Goal: Transaction & Acquisition: Obtain resource

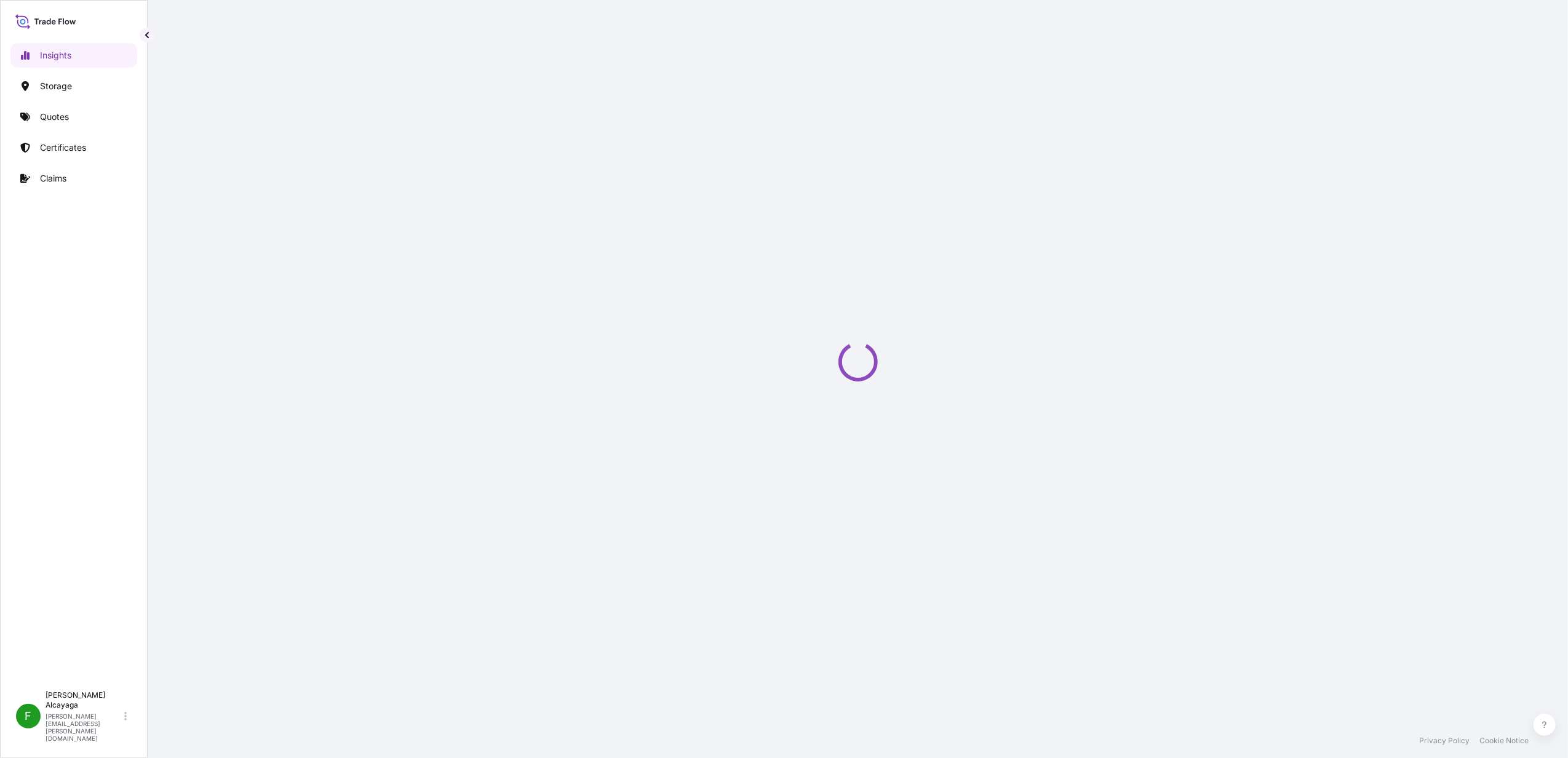
select select "2025"
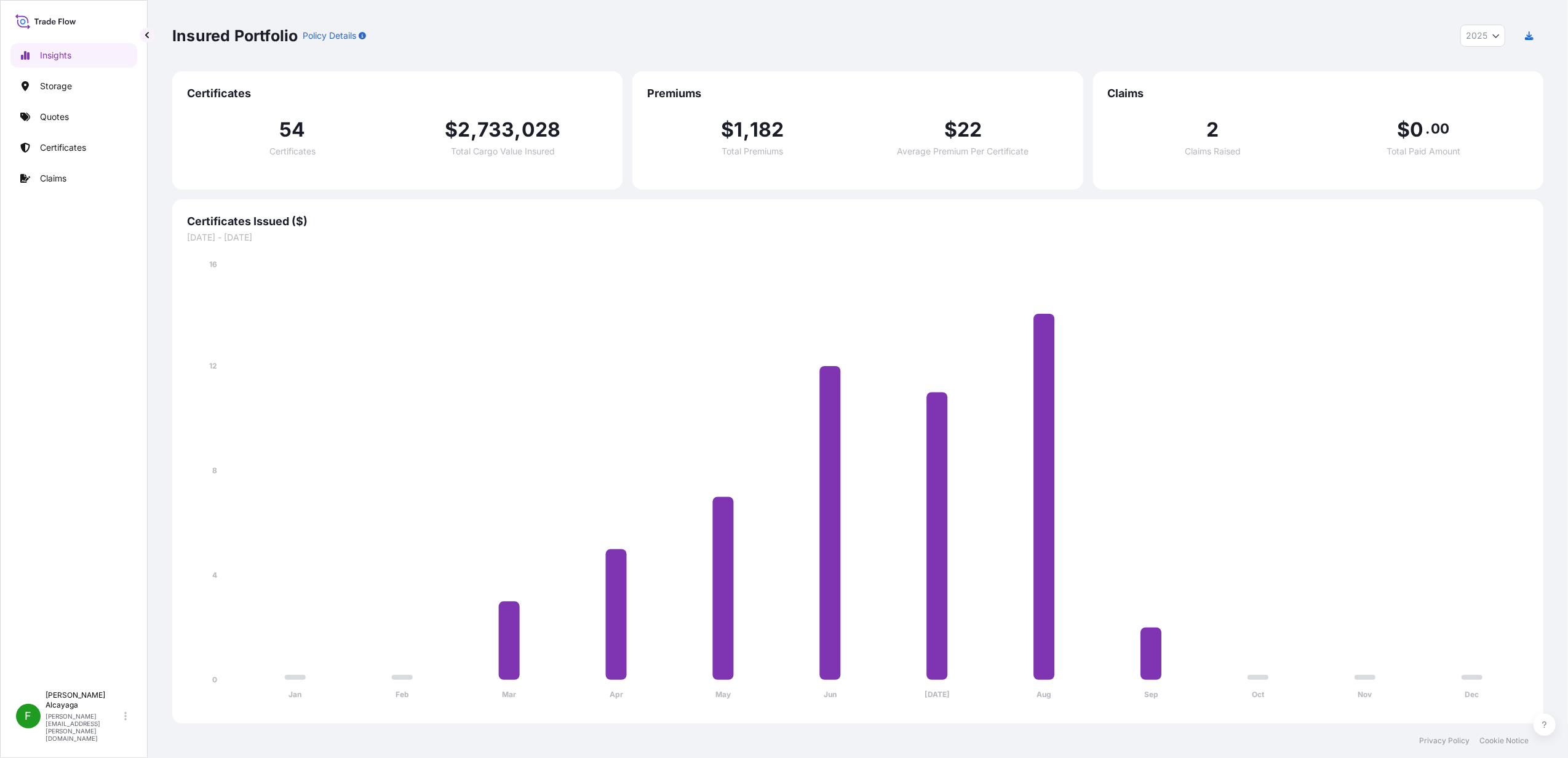
click at [65, 133] on div "Insights Storage Quotes Certificates Claims" at bounding box center [74, 359] width 127 height 653
click at [87, 139] on link "Certificates" at bounding box center [74, 148] width 127 height 24
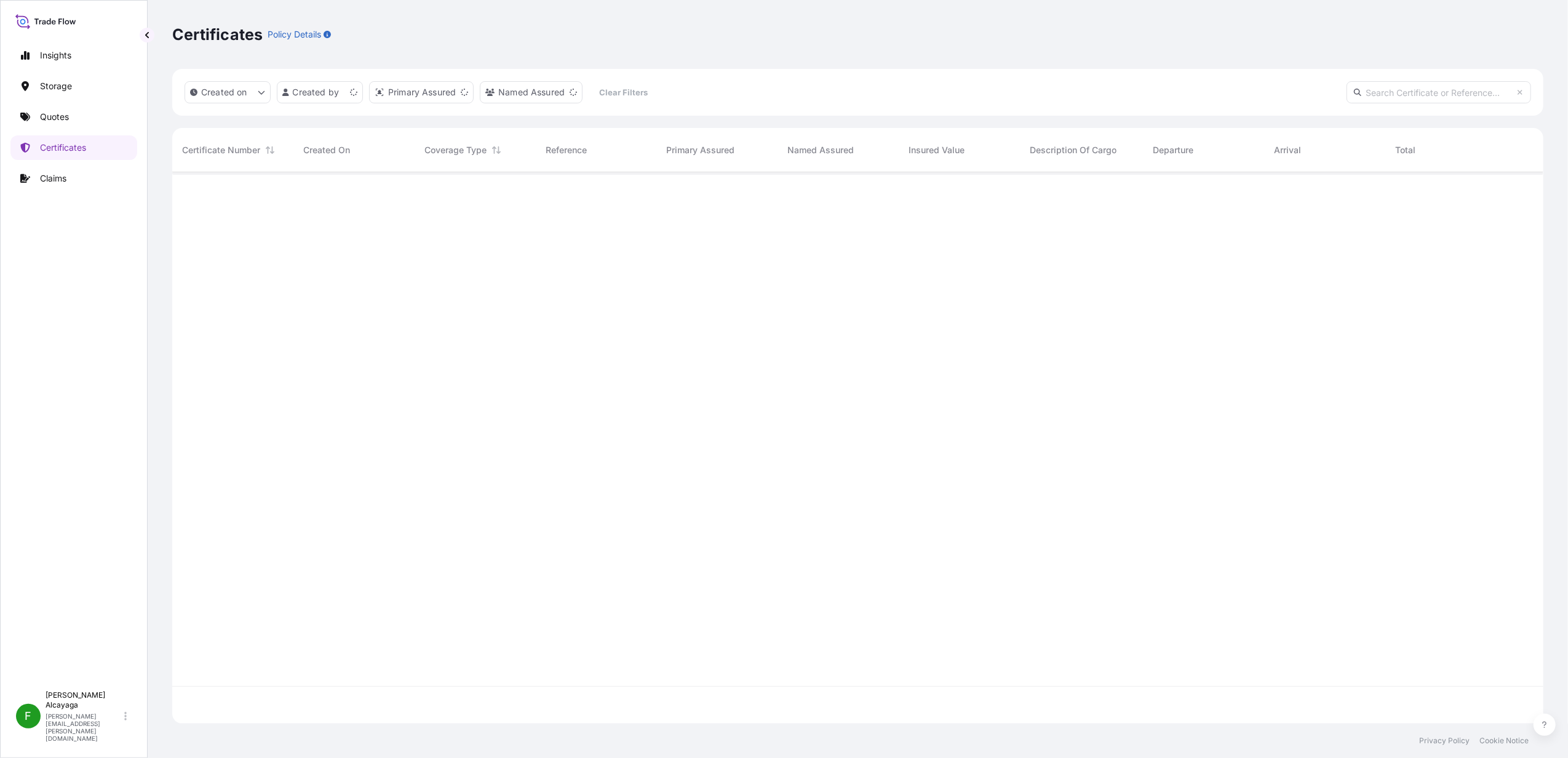
scroll to position [545, 1359]
click at [1367, 86] on input "text" at bounding box center [1439, 92] width 184 height 22
type input "all"
click at [1367, 86] on input "all" at bounding box center [1439, 92] width 184 height 22
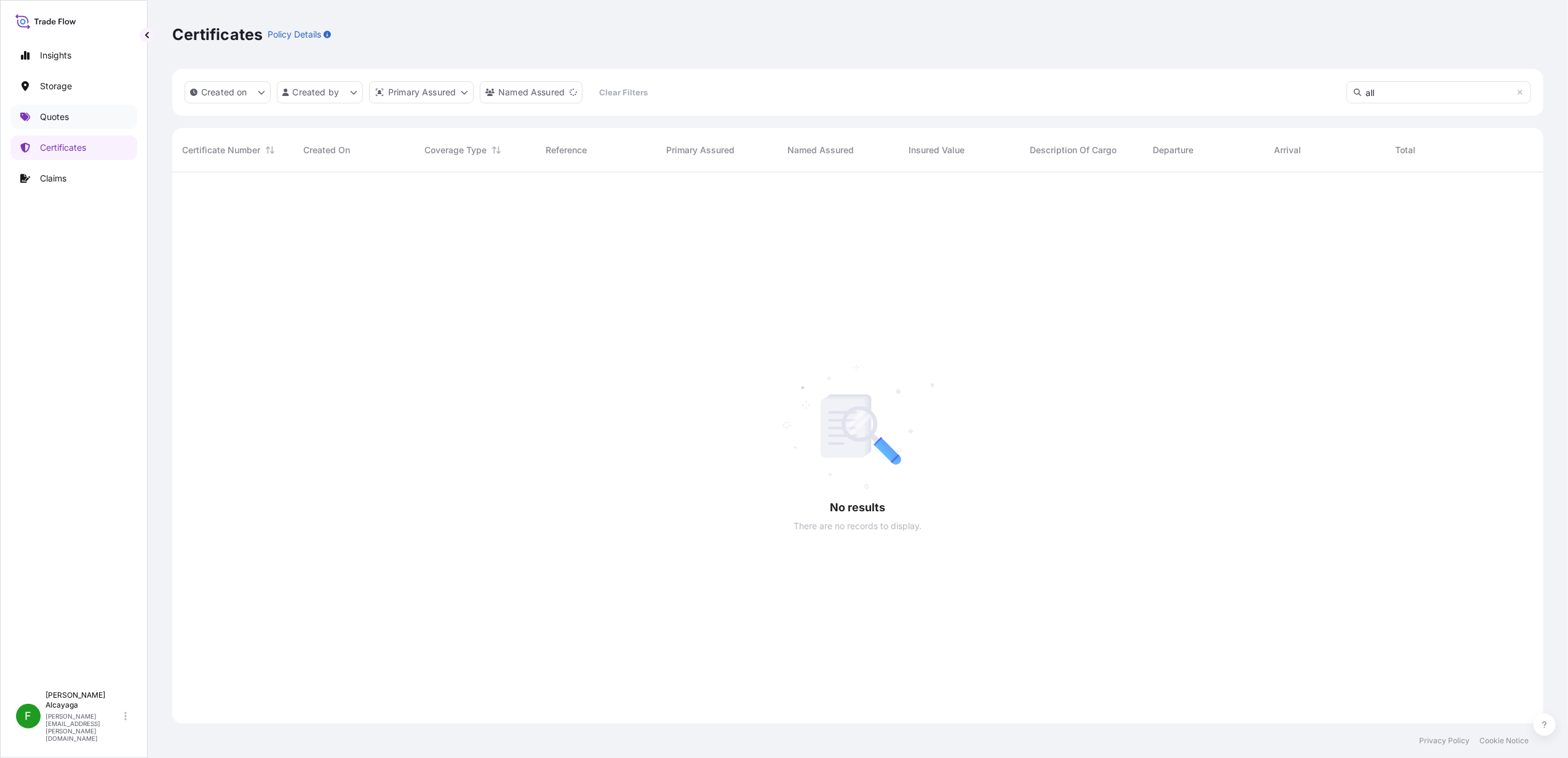
click at [75, 113] on link "Quotes" at bounding box center [74, 116] width 127 height 24
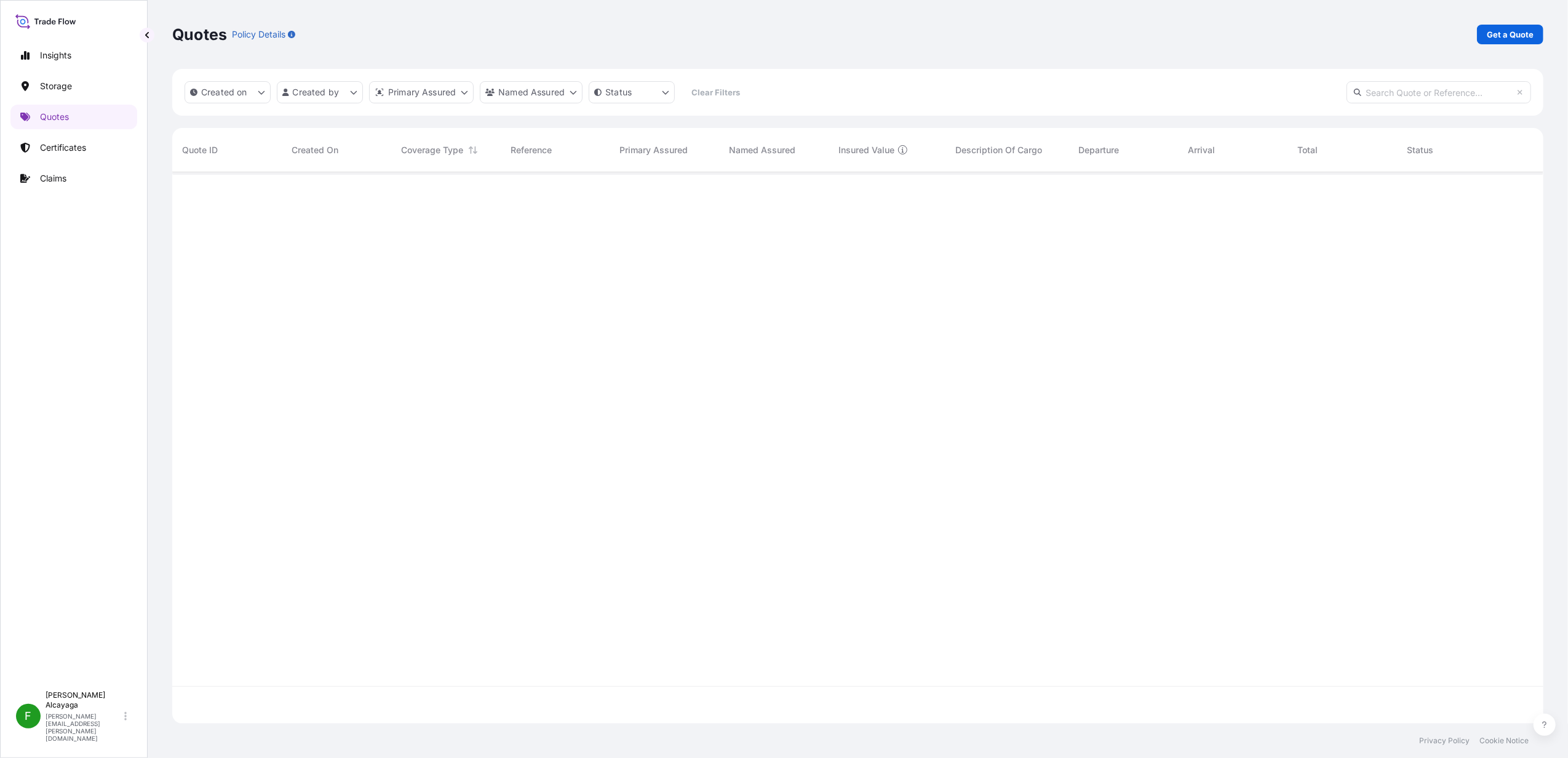
scroll to position [583, 1359]
click at [1507, 33] on p "Get a Quote" at bounding box center [1511, 34] width 47 height 12
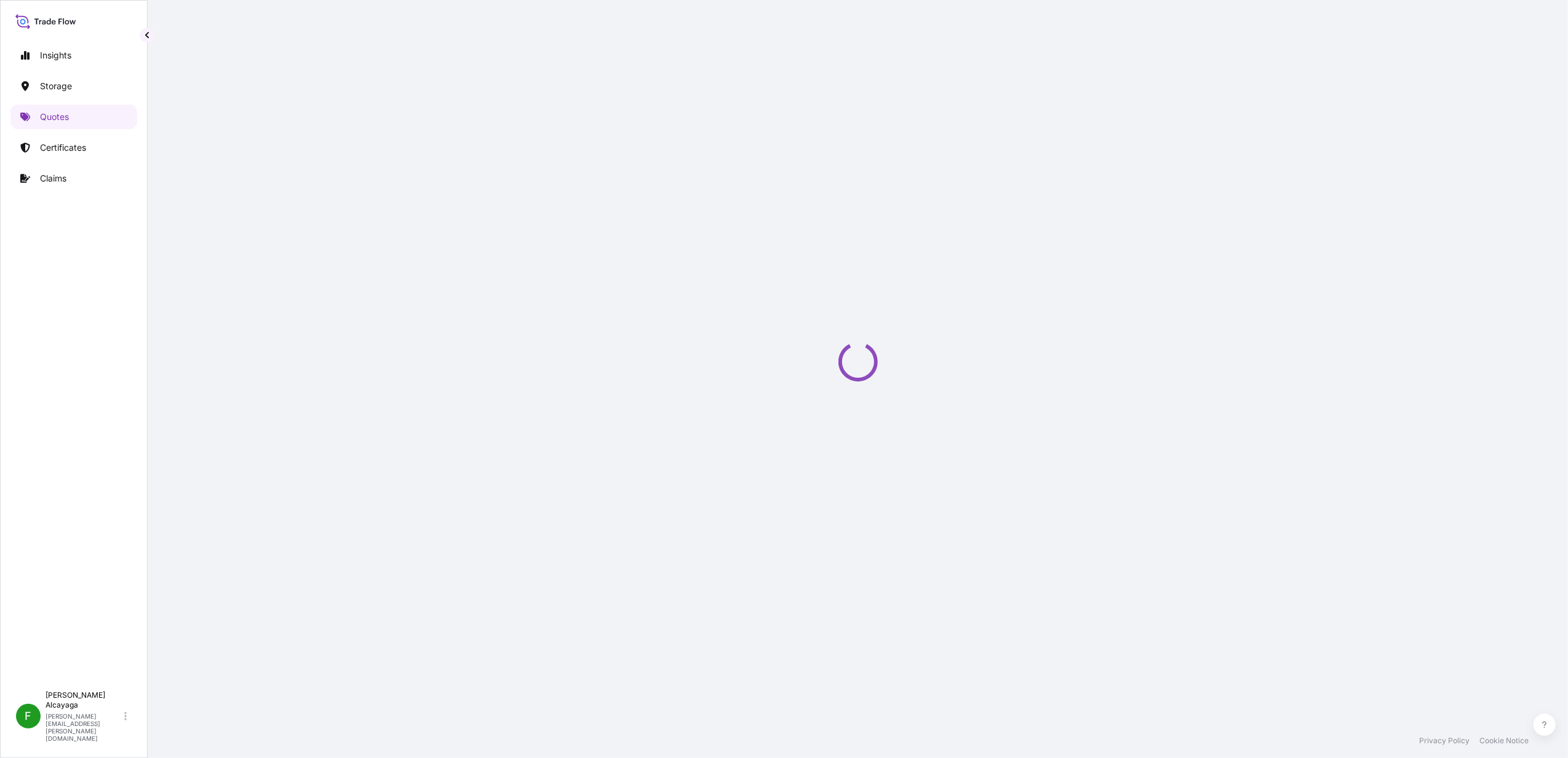
select select "Water"
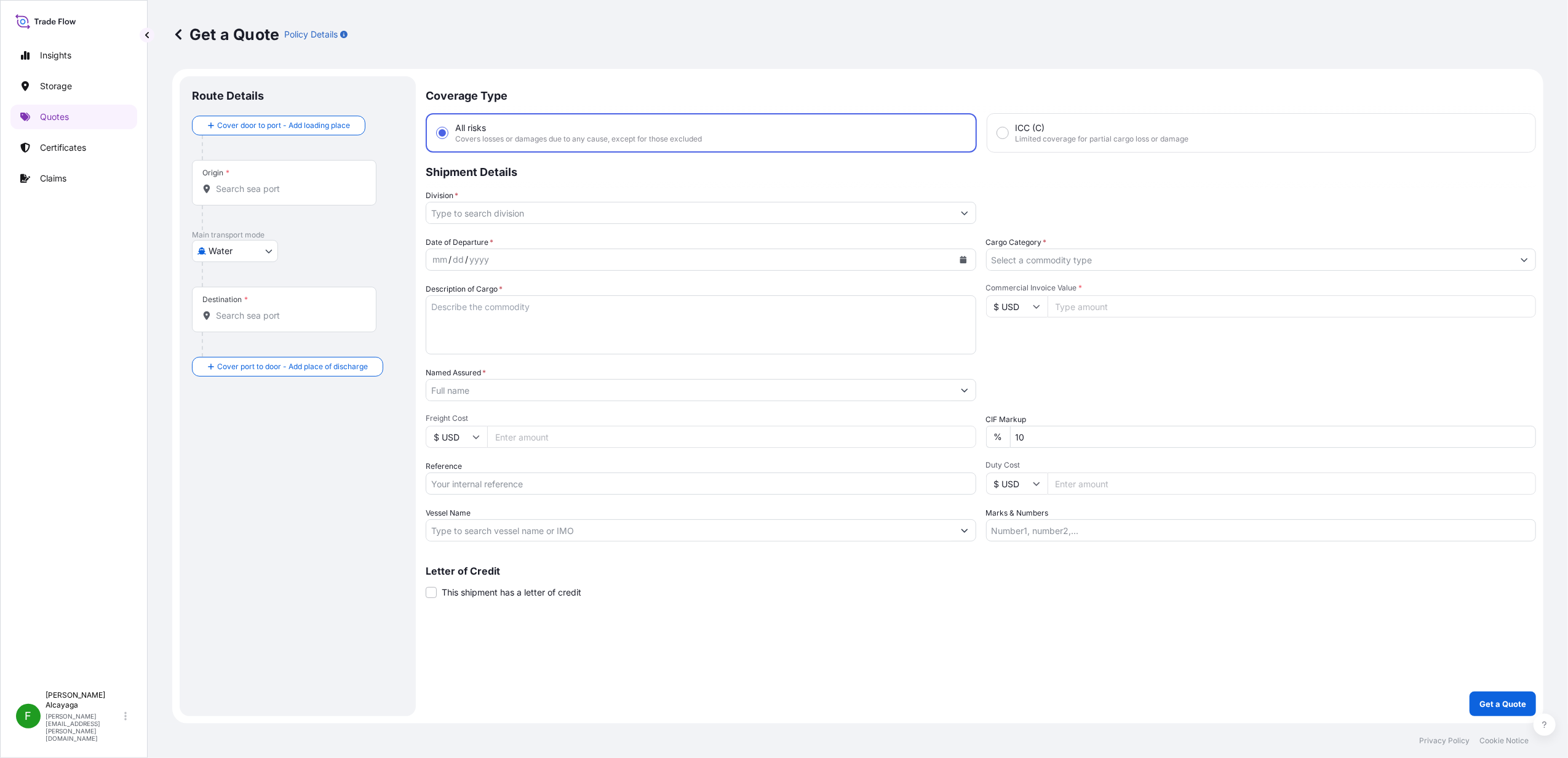
click at [453, 249] on div "mm / dd / yyyy" at bounding box center [701, 259] width 551 height 22
click at [447, 255] on div "mm" at bounding box center [439, 259] width 17 height 15
click at [345, 476] on div "Route Details Cover door to port - Add loading place Place of loading Road / In…" at bounding box center [298, 397] width 212 height 616
click at [475, 264] on div "yyyy" at bounding box center [479, 259] width 22 height 15
click at [965, 255] on button "Calendar" at bounding box center [963, 259] width 19 height 19
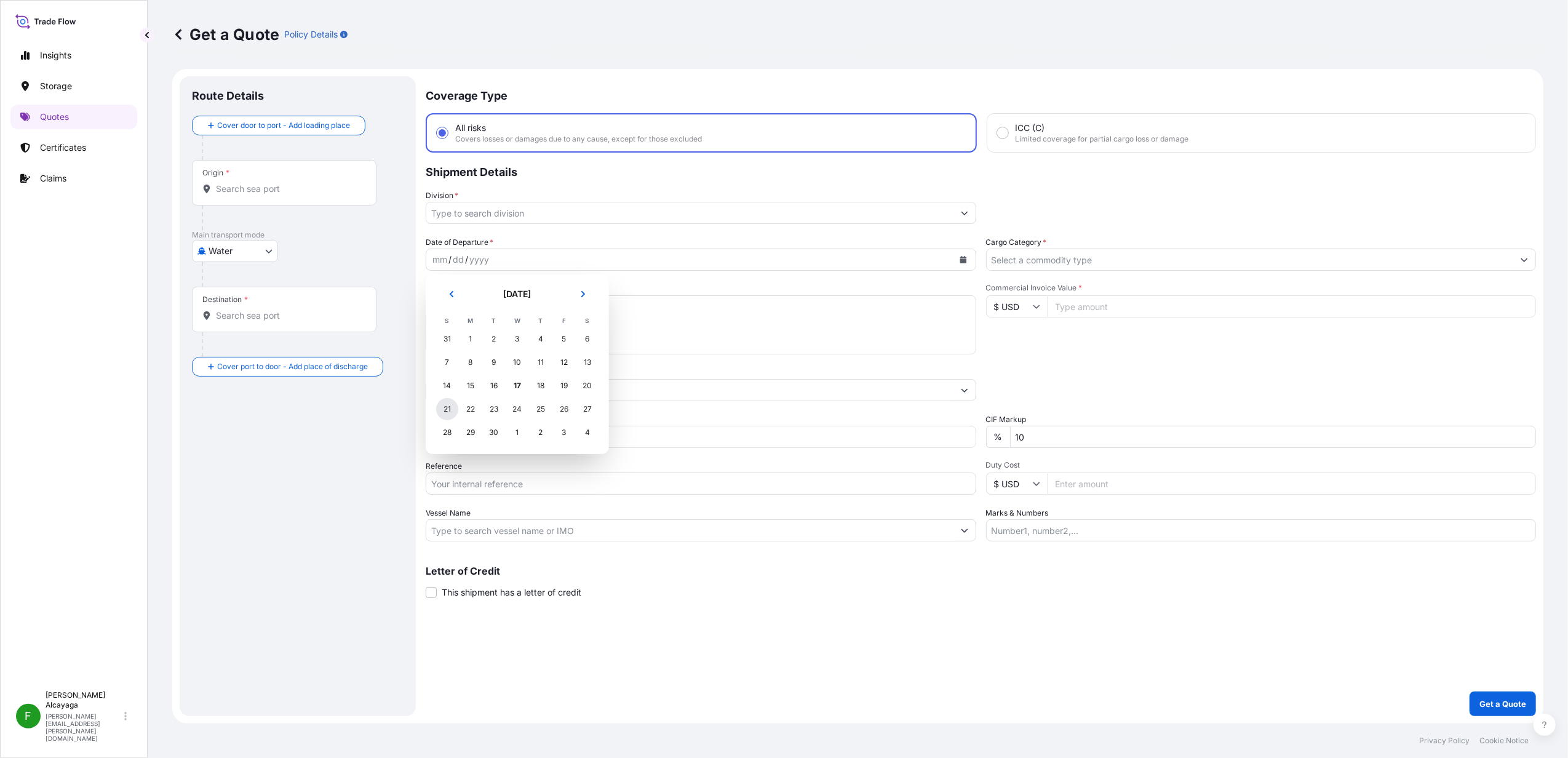
click at [452, 409] on div "21" at bounding box center [447, 409] width 22 height 22
click at [471, 332] on textarea "Description of Cargo *" at bounding box center [701, 325] width 551 height 59
paste textarea "CL1011013790"
type textarea "CL1011013790"
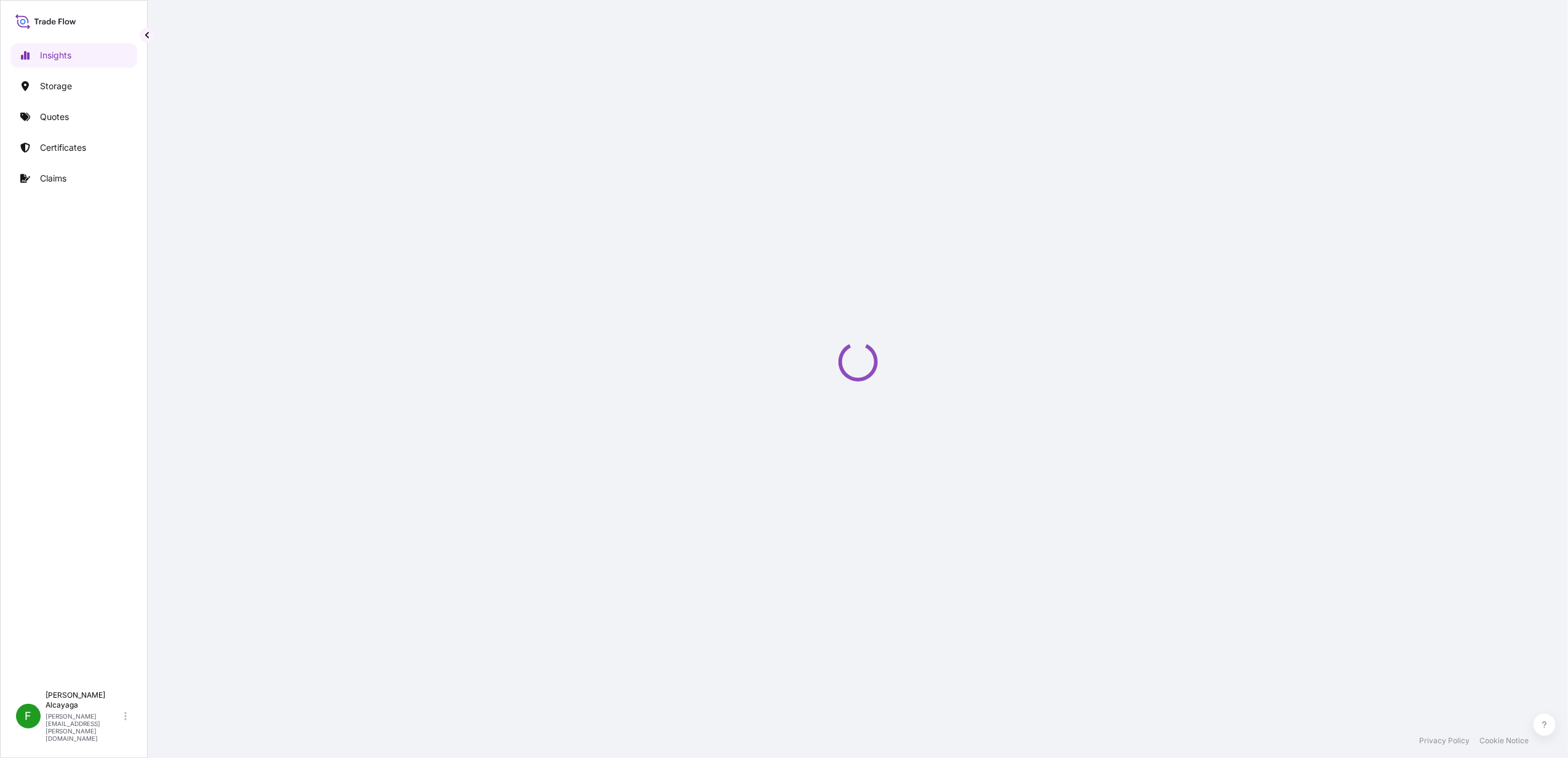
select select "2025"
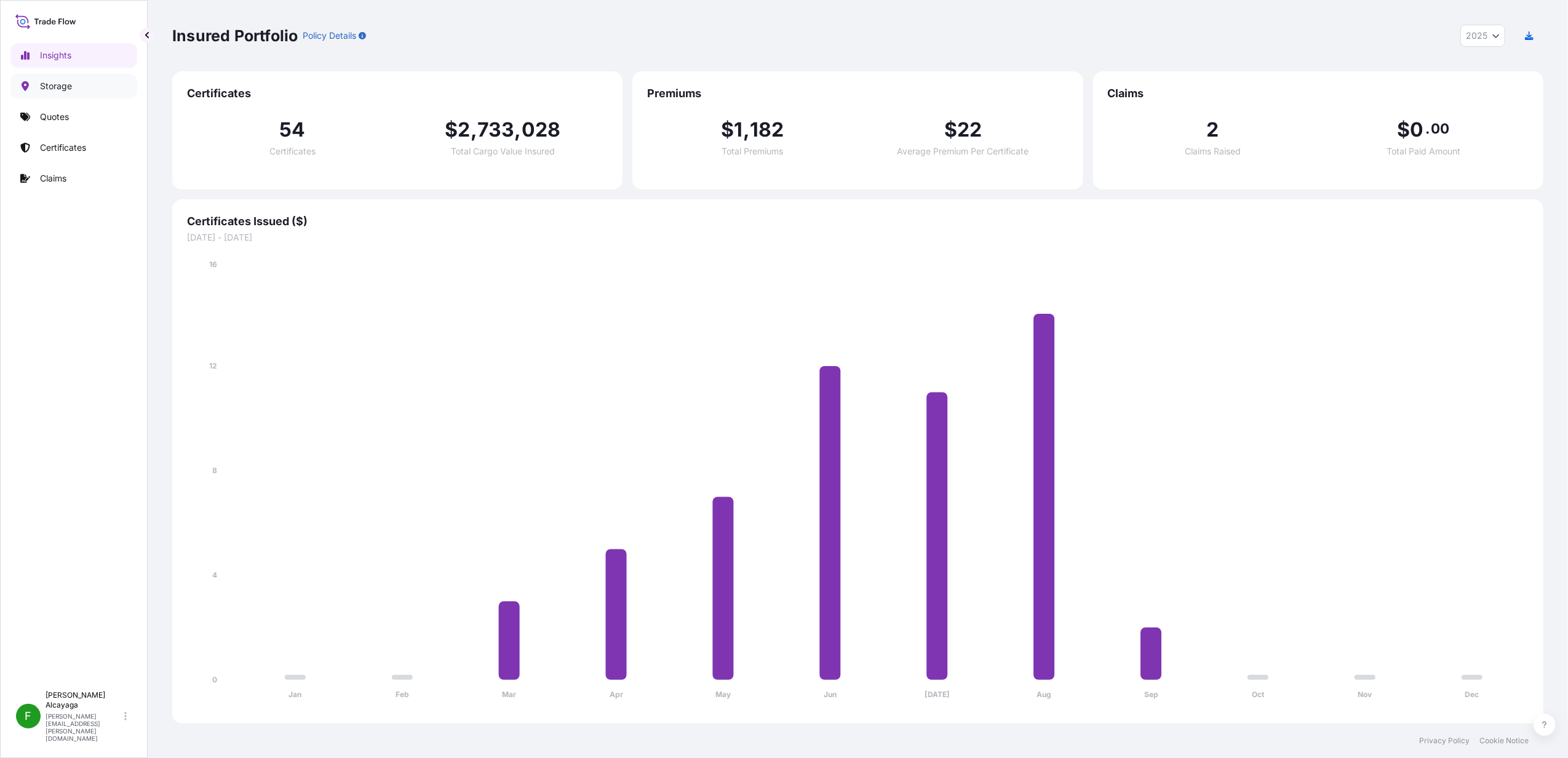
click at [38, 85] on link "Storage" at bounding box center [74, 86] width 127 height 24
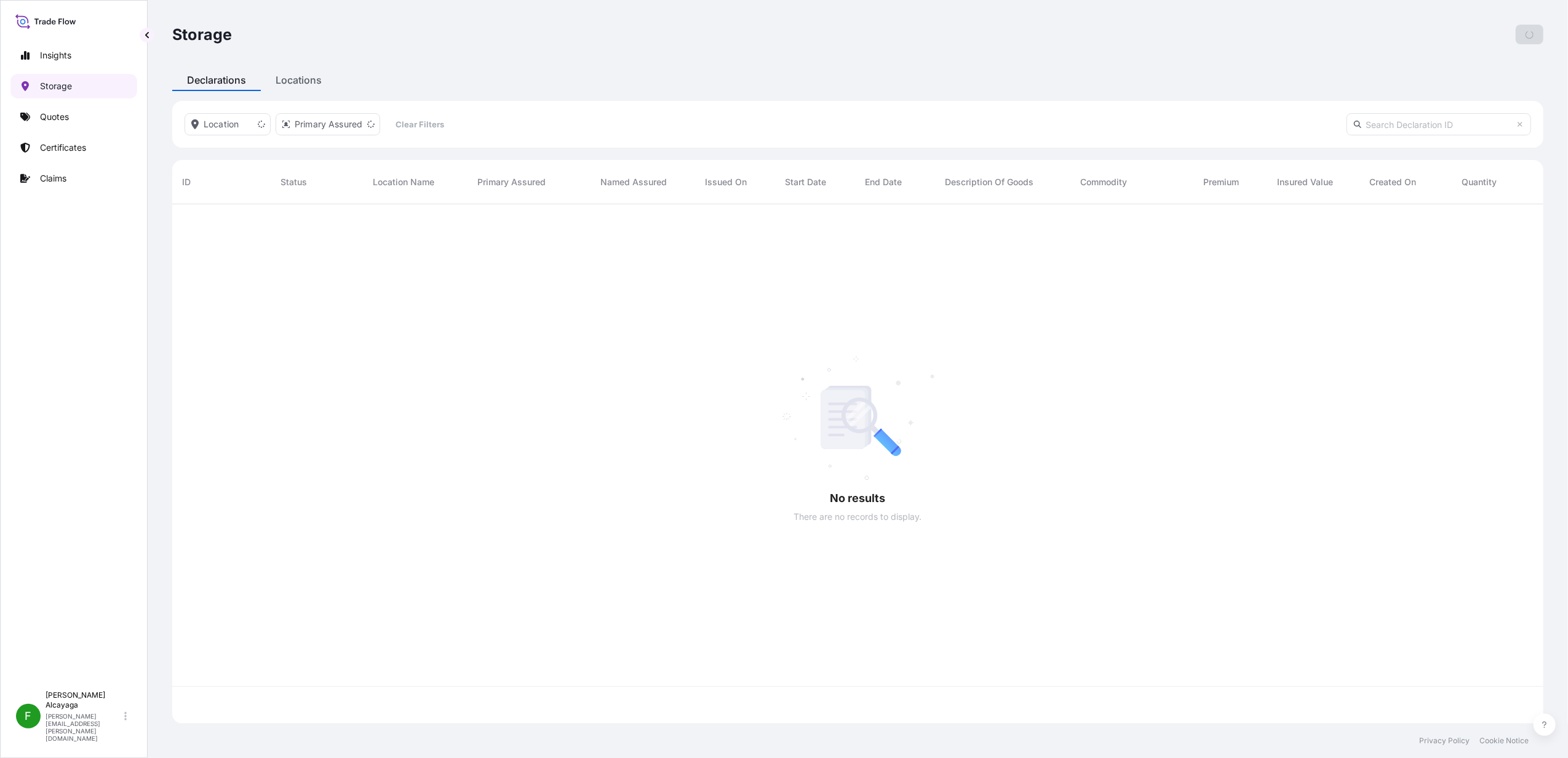
scroll to position [513, 1359]
click at [72, 111] on link "Quotes" at bounding box center [74, 116] width 127 height 24
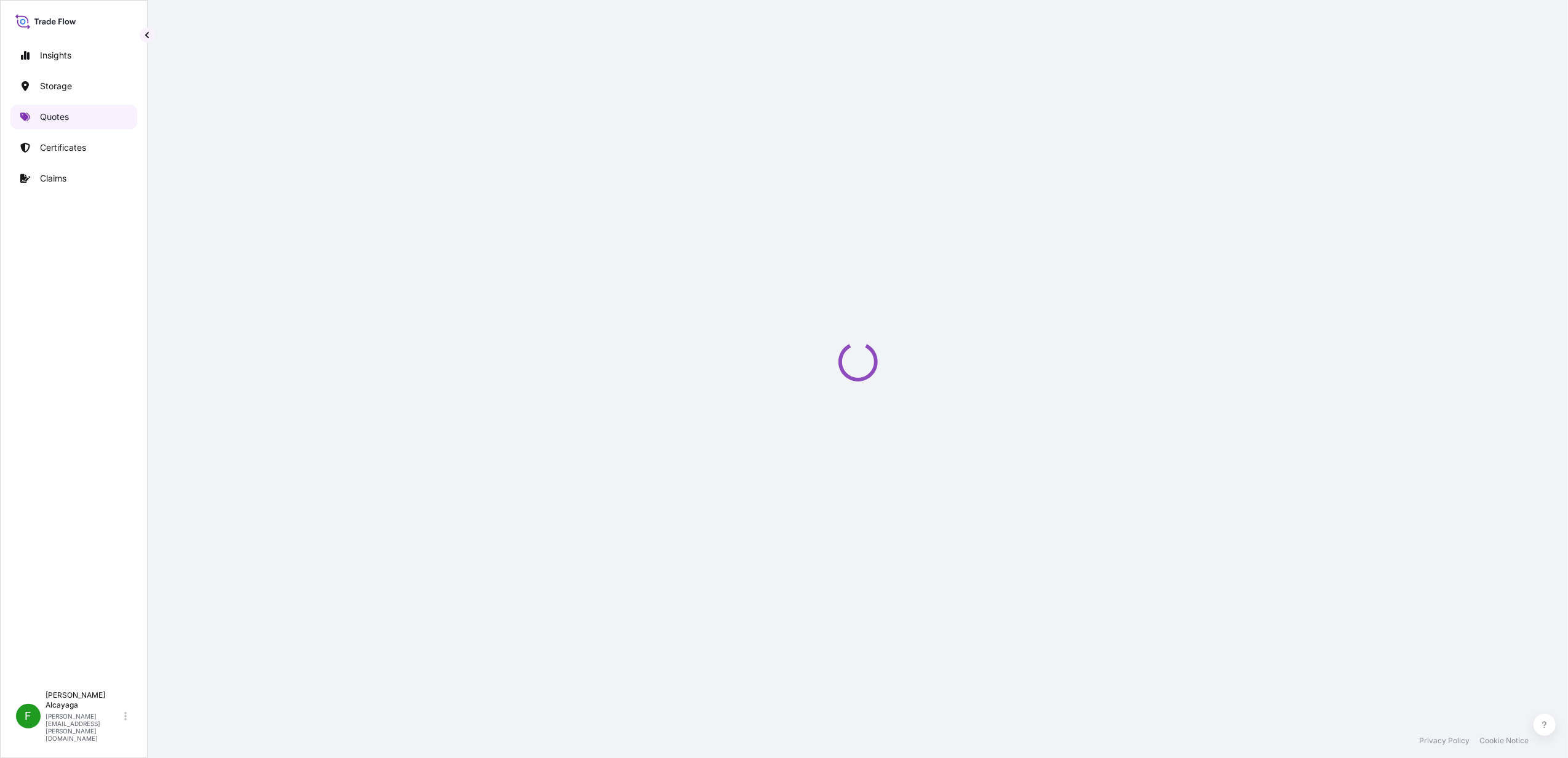
click at [72, 111] on link "Quotes" at bounding box center [74, 116] width 127 height 24
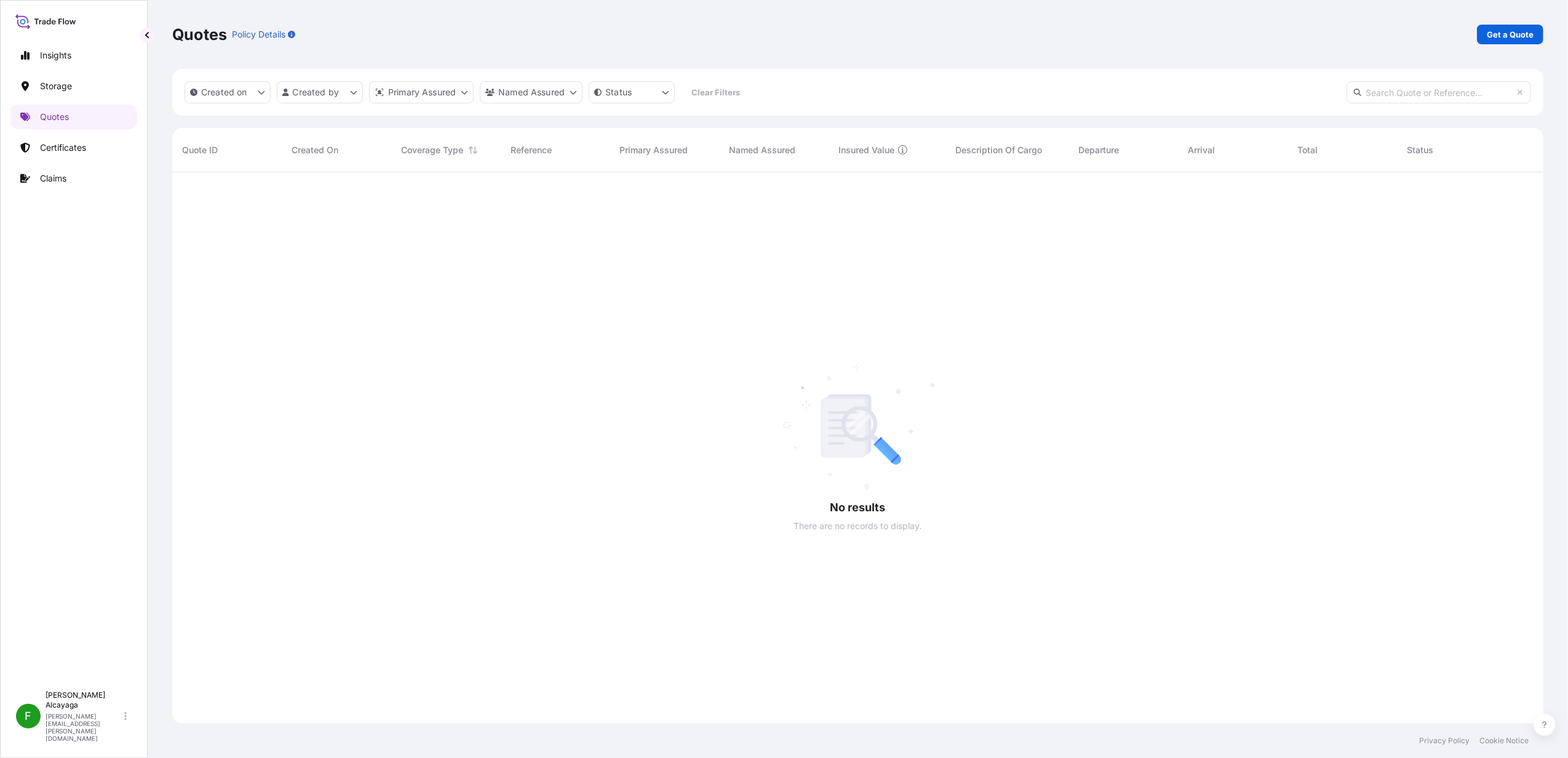
scroll to position [13, 13]
click at [1480, 32] on link "Get a Quote" at bounding box center [1511, 34] width 66 height 19
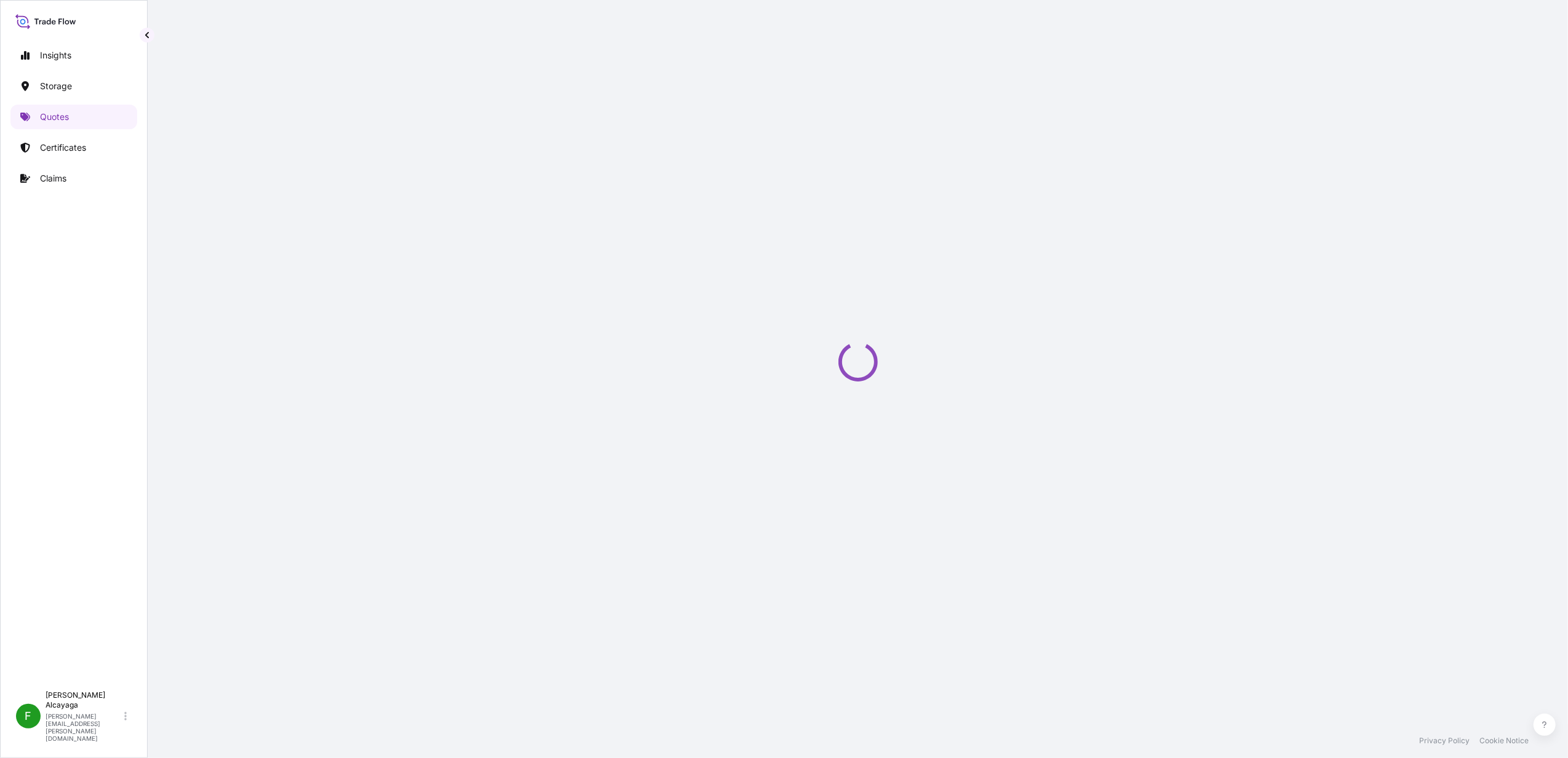
select select "Water"
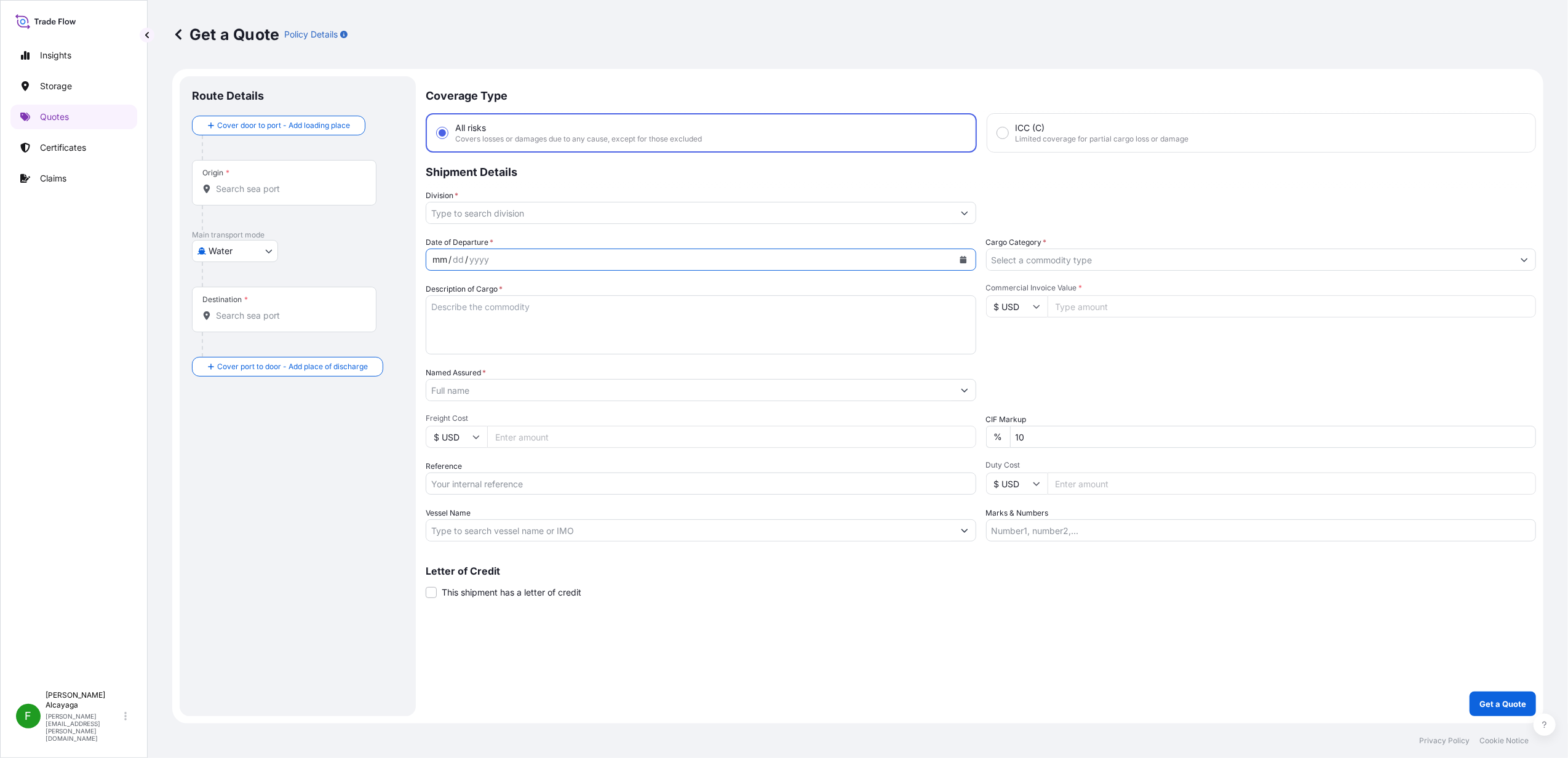
click at [510, 255] on div "mm / dd / yyyy" at bounding box center [690, 259] width 528 height 22
click at [490, 249] on div "mm / dd / yyyy" at bounding box center [690, 259] width 528 height 22
click at [488, 249] on div "mm / dd / yyyy" at bounding box center [690, 259] width 528 height 22
click at [502, 255] on div "mm / dd / yyyy" at bounding box center [690, 259] width 528 height 22
click at [582, 278] on div "Date of Departure * mm / dd / yyyy Cargo Category * Description of Cargo * Comm…" at bounding box center [981, 389] width 1111 height 305
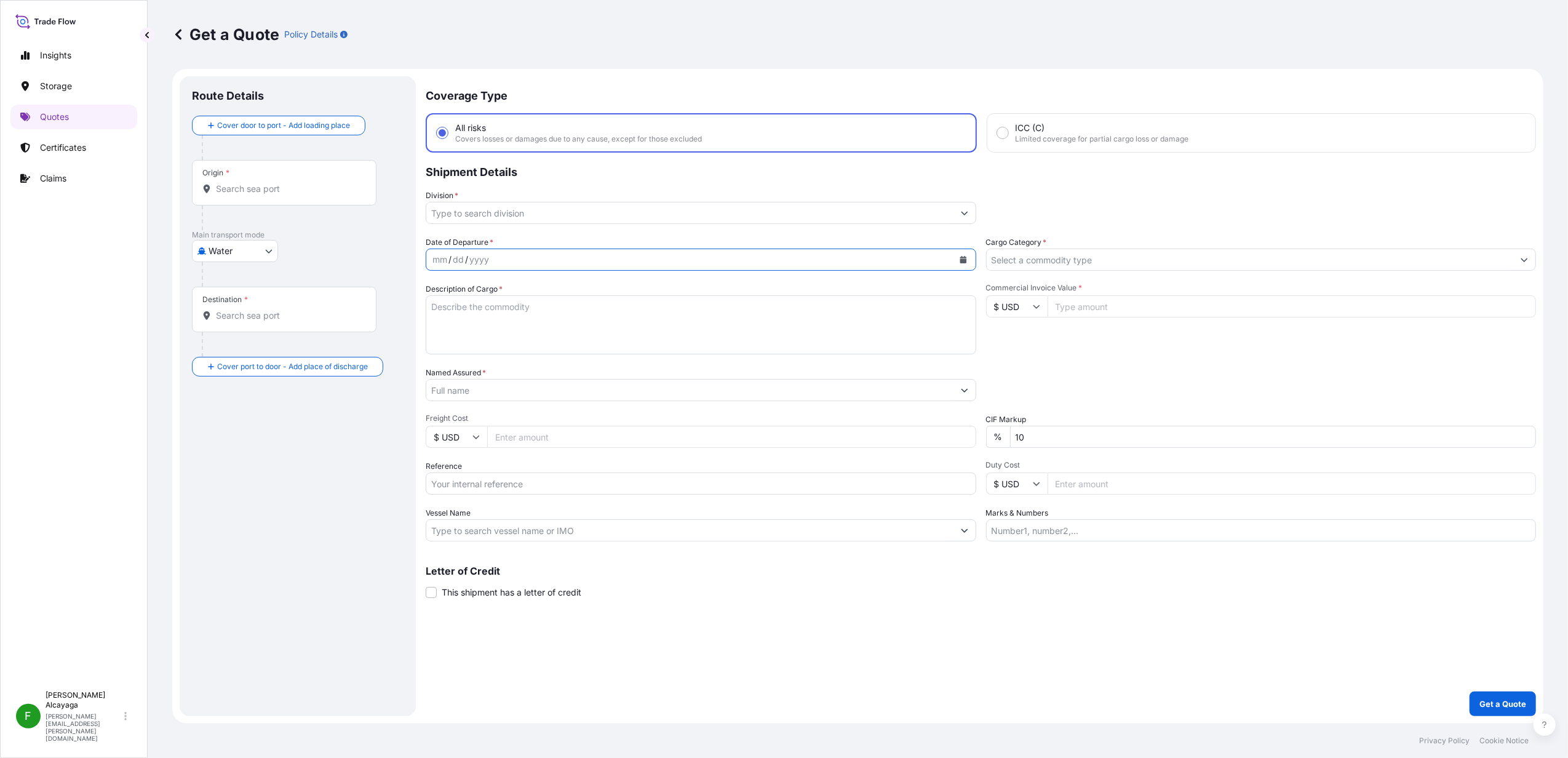
click at [962, 252] on button "Calendar" at bounding box center [963, 259] width 19 height 19
click at [452, 291] on icon "Previous" at bounding box center [451, 293] width 7 height 7
click at [557, 406] on div "22" at bounding box center [564, 409] width 22 height 22
click at [579, 331] on textarea "Description of Cargo *" at bounding box center [701, 325] width 551 height 59
paste textarea "UNIVERSAL SHOULDER OPENER"
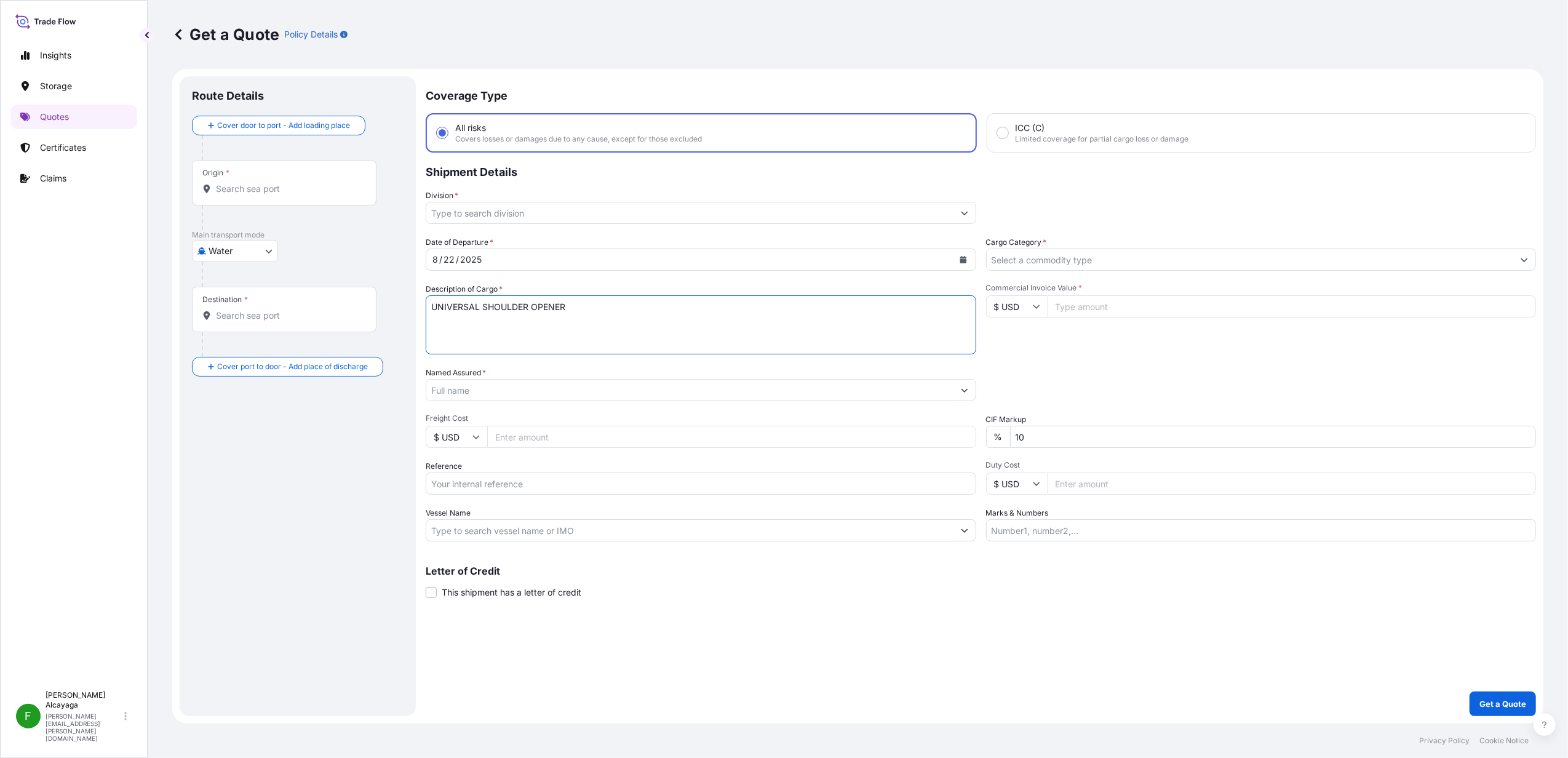
type textarea "UNIVERSAL SHOULDER OPENER"
click at [311, 200] on div "Origin *" at bounding box center [284, 183] width 184 height 45
click at [311, 195] on input "Origin *" at bounding box center [288, 188] width 145 height 12
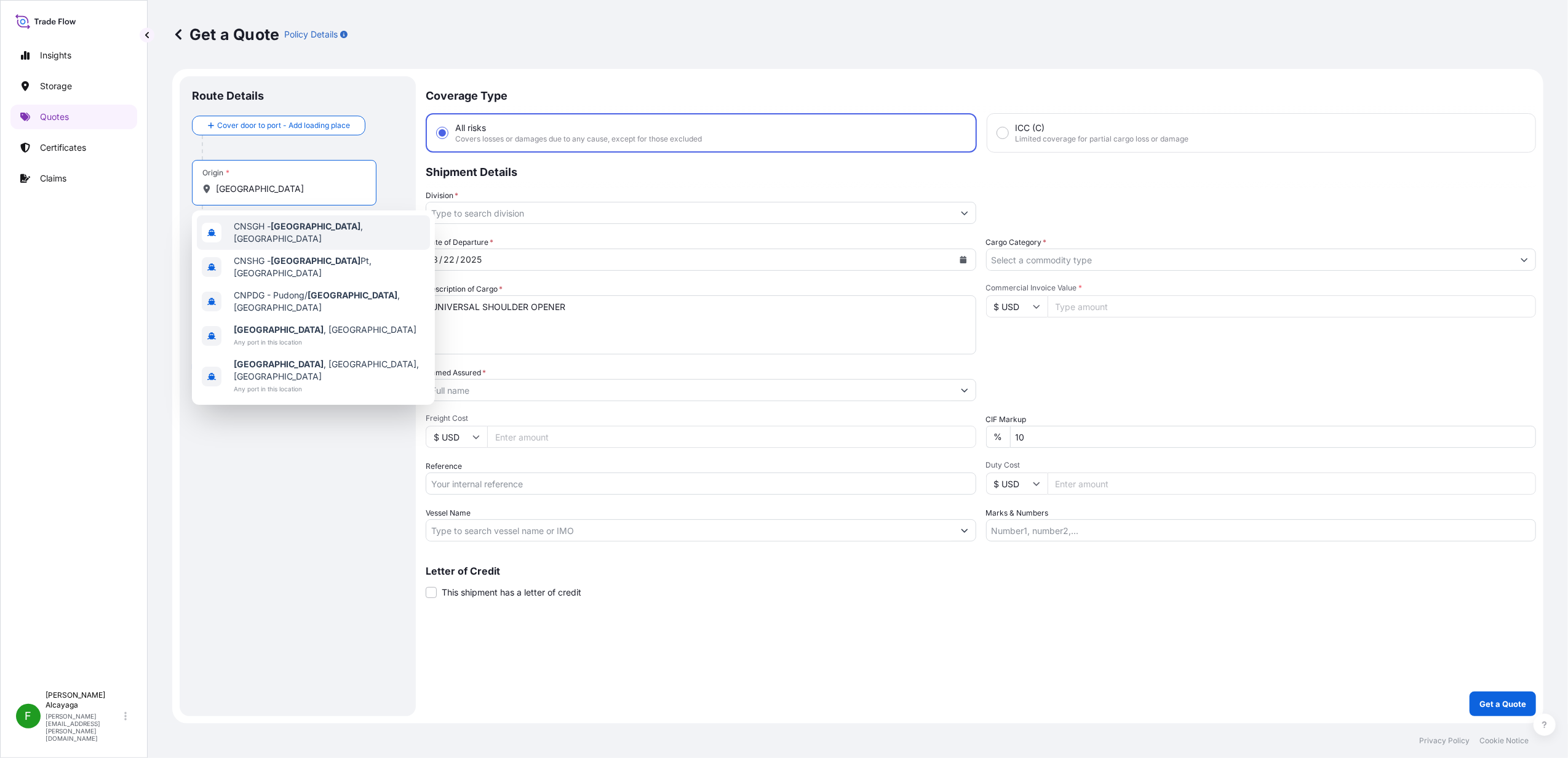
click at [278, 239] on div "CNSGH - [GEOGRAPHIC_DATA] , [GEOGRAPHIC_DATA]" at bounding box center [313, 233] width 233 height 35
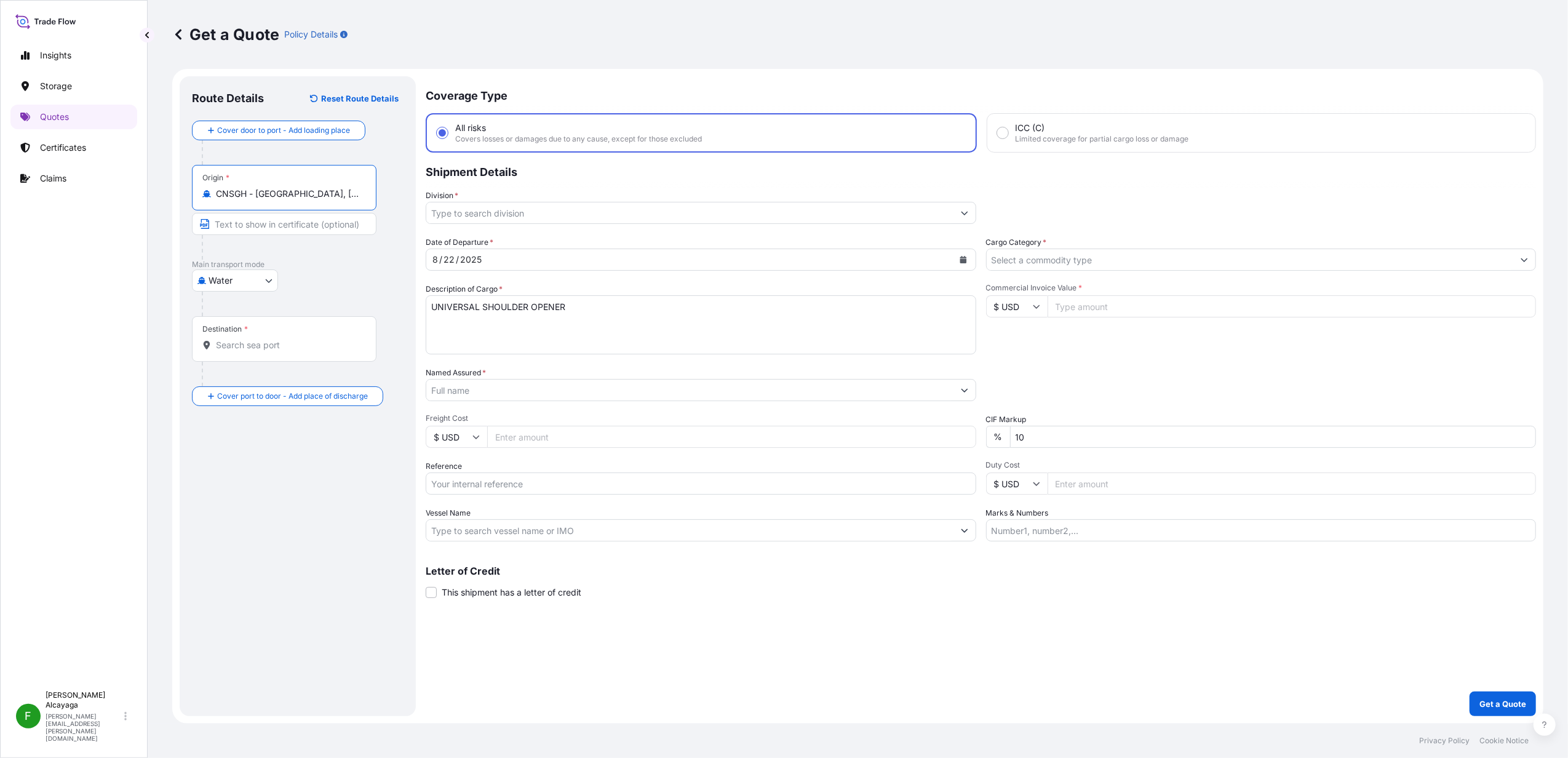
type input "CNSGH - [GEOGRAPHIC_DATA], [GEOGRAPHIC_DATA]"
click at [264, 343] on input "Destination *" at bounding box center [288, 345] width 145 height 12
type input "CLSAI - [GEOGRAPHIC_DATA], [GEOGRAPHIC_DATA]"
click at [530, 442] on input "Freight Cost" at bounding box center [735, 436] width 486 height 22
type input "45"
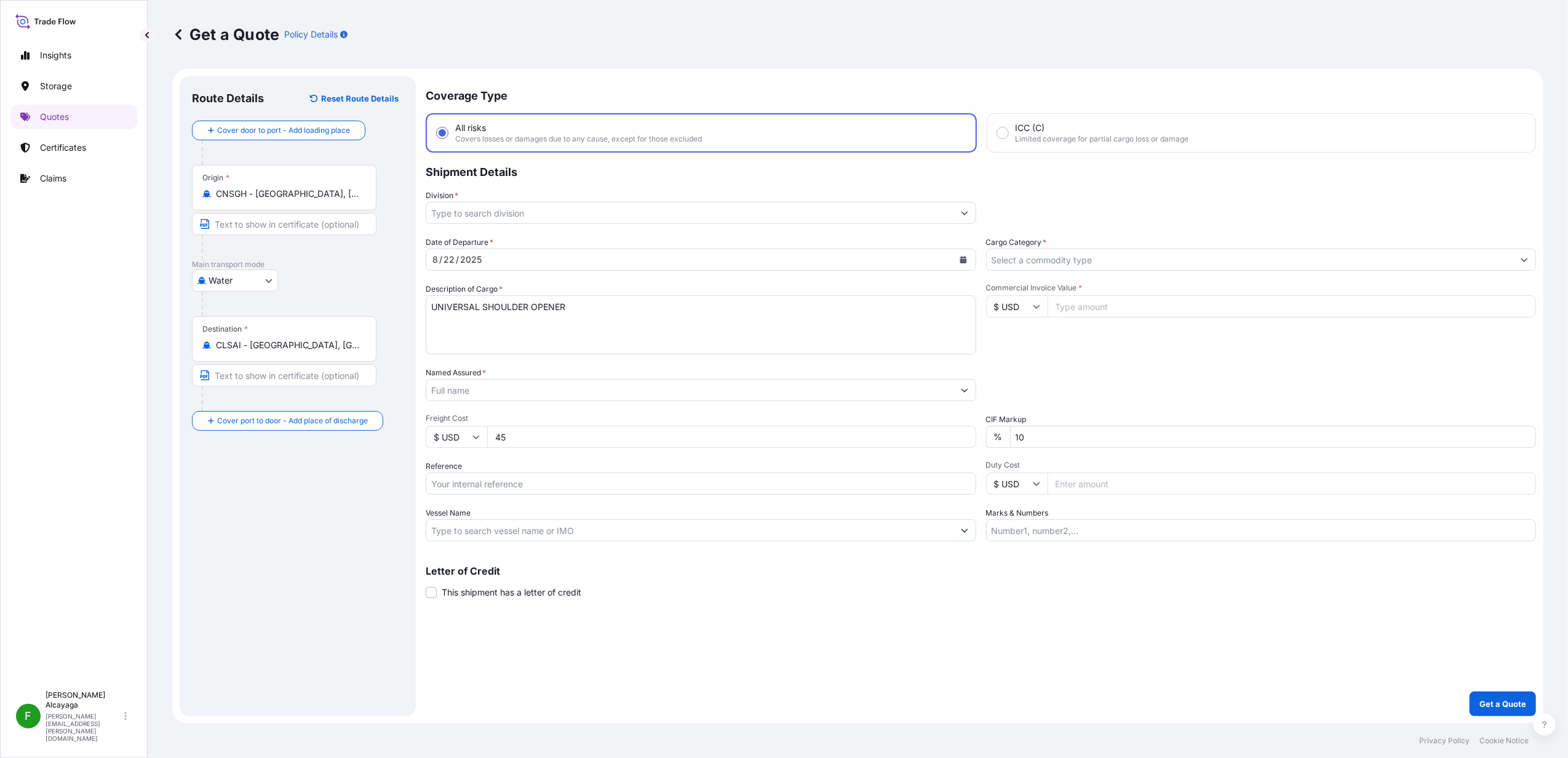
click at [1098, 306] on input "Commercial Invoice Value *" at bounding box center [1292, 306] width 489 height 22
type input "1685"
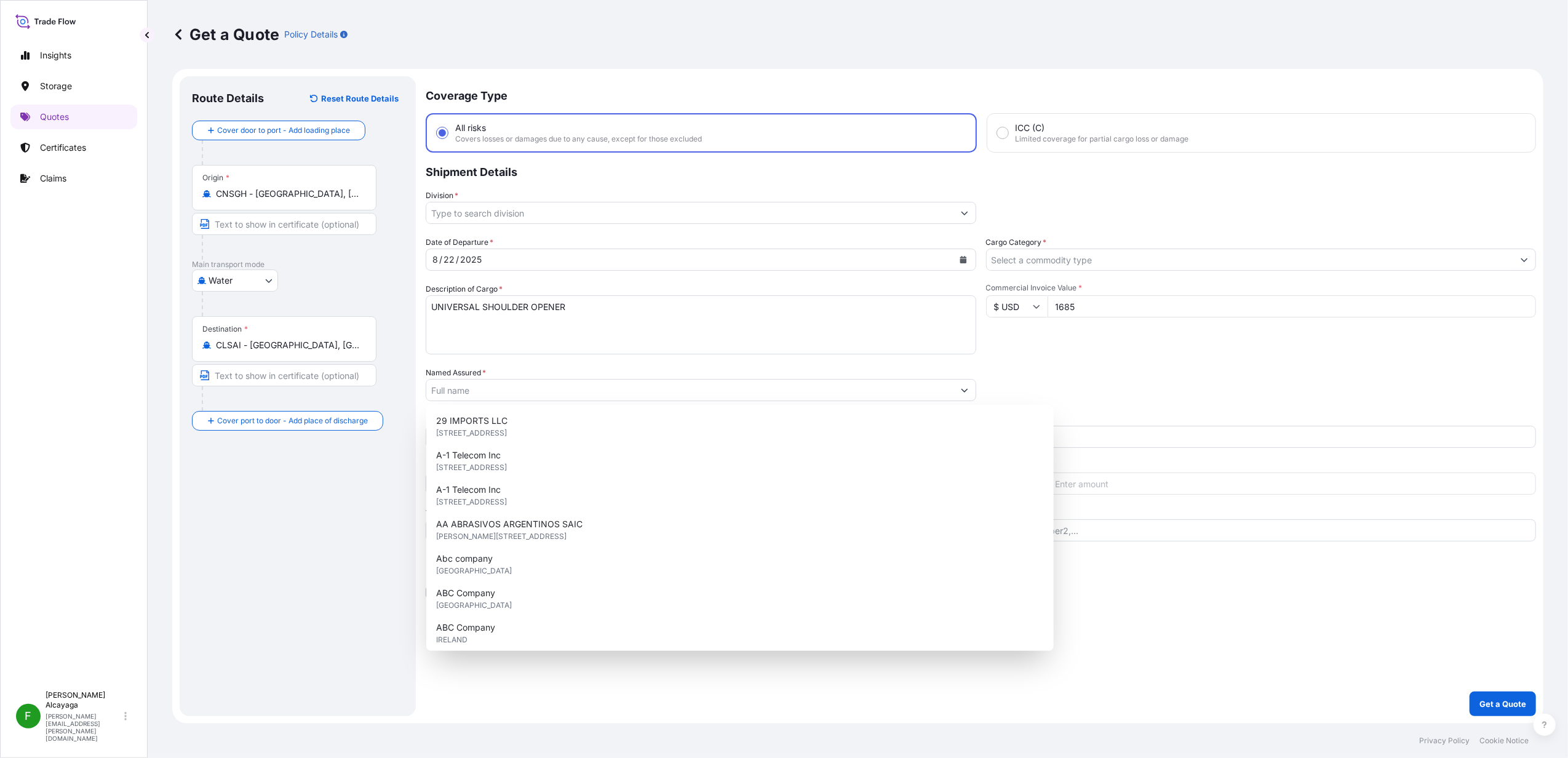
click at [780, 363] on div "Date of Departure * [DATE] Cargo Category * Description of Cargo * UNIVERSAL SH…" at bounding box center [981, 389] width 1111 height 305
click at [767, 385] on input "Named Assured *" at bounding box center [690, 390] width 528 height 22
paste input "ALLMEDICA S.A"
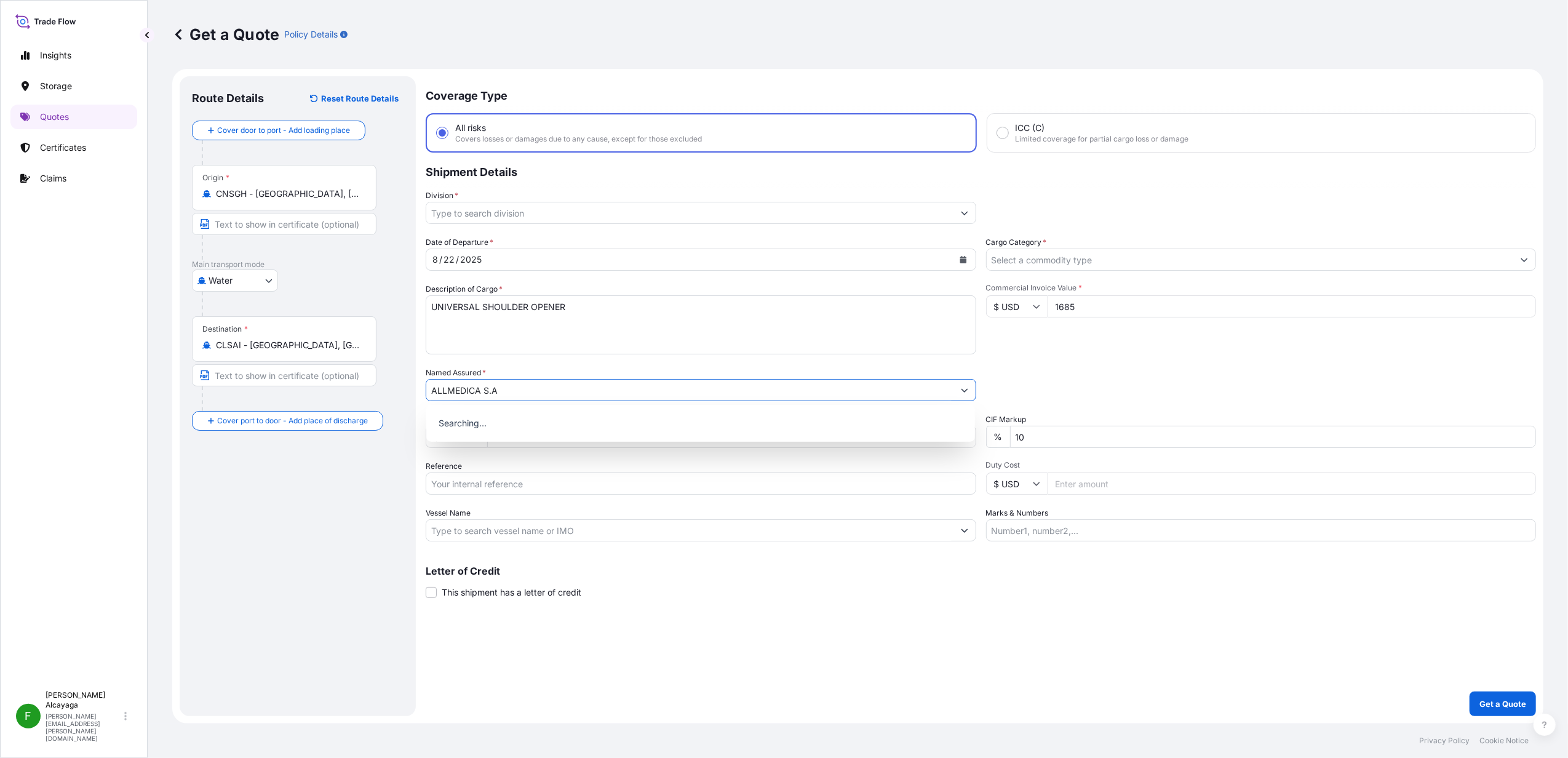
type input "ALLMEDICA S.A"
click at [902, 224] on div "Coverage Type All risks Covers losses or damages due to any cause, except for t…" at bounding box center [981, 396] width 1111 height 640
click at [889, 210] on input "Division *" at bounding box center [690, 213] width 528 height 22
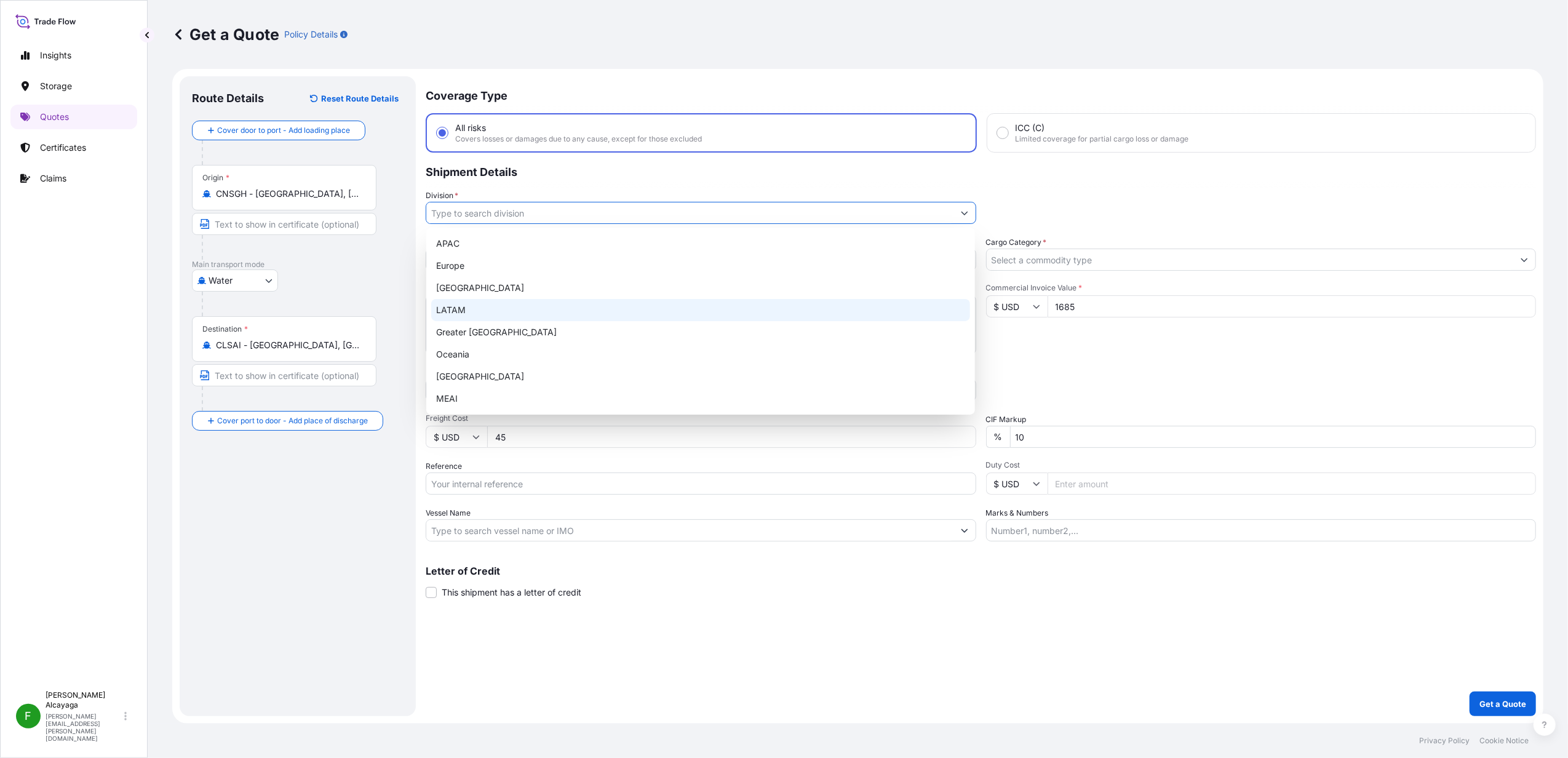
click at [700, 316] on div "LATAM" at bounding box center [700, 310] width 539 height 22
type input "LATAM"
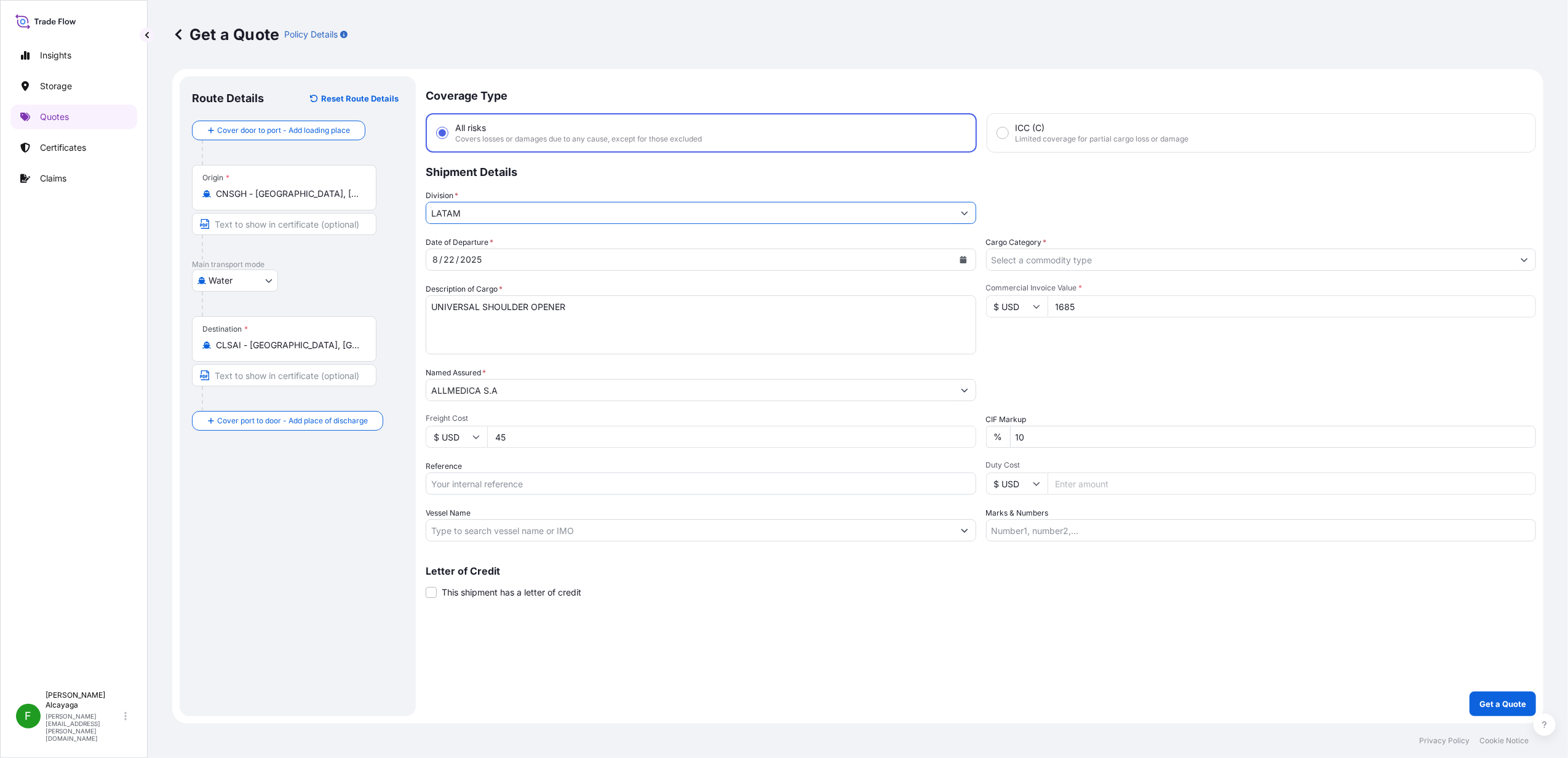
click at [1016, 280] on div "Date of Departure * [DATE] Cargo Category * Description of Cargo * UNIVERSAL SH…" at bounding box center [981, 389] width 1111 height 305
click at [1020, 264] on input "Cargo Category *" at bounding box center [1251, 259] width 528 height 22
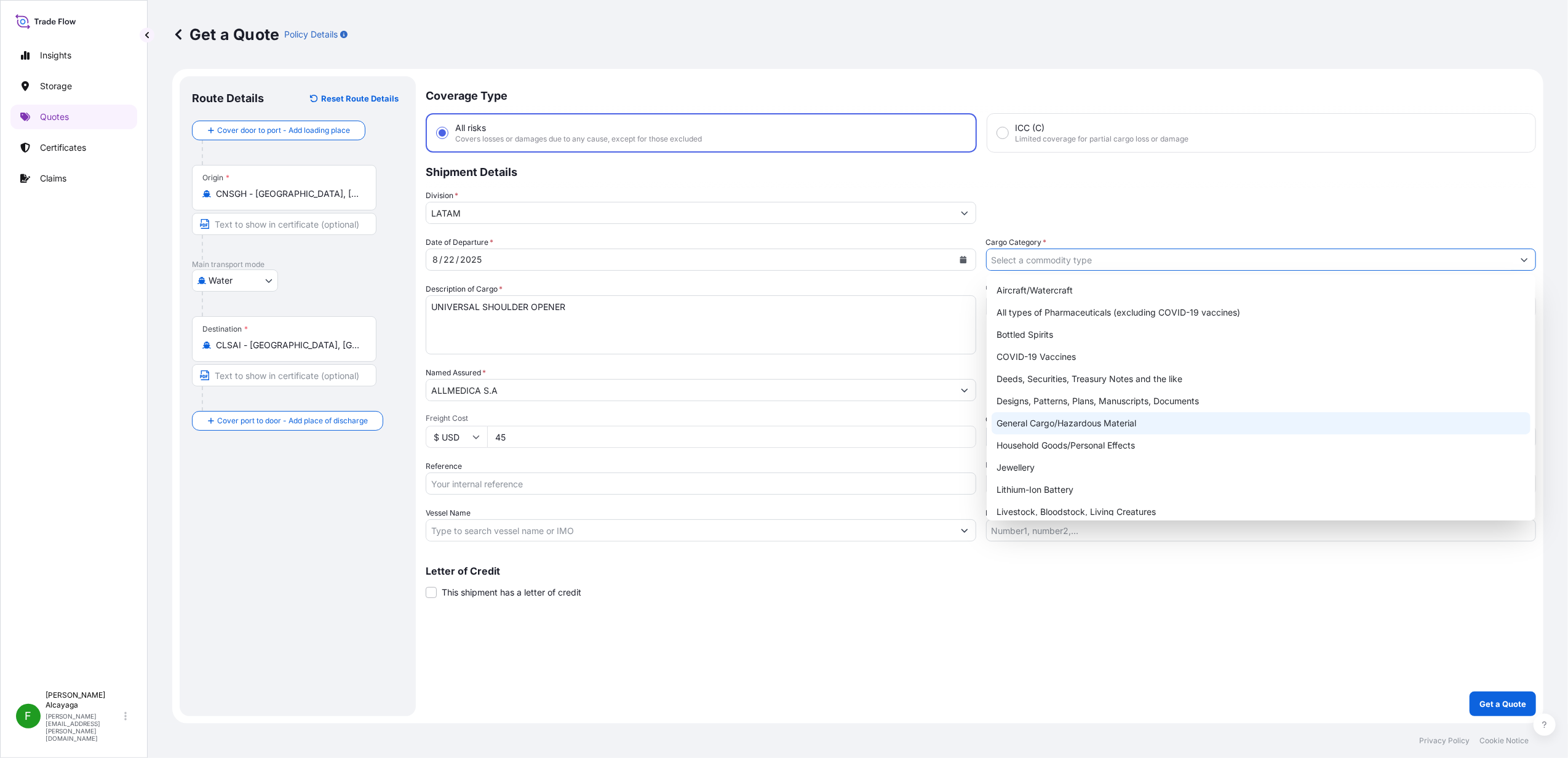
click at [1108, 416] on div "Aircraft/Watercraft All types of Pharmaceuticals (excluding [MEDICAL_DATA] vacc…" at bounding box center [1261, 501] width 539 height 443
type input "General Cargo/Hazardous Material"
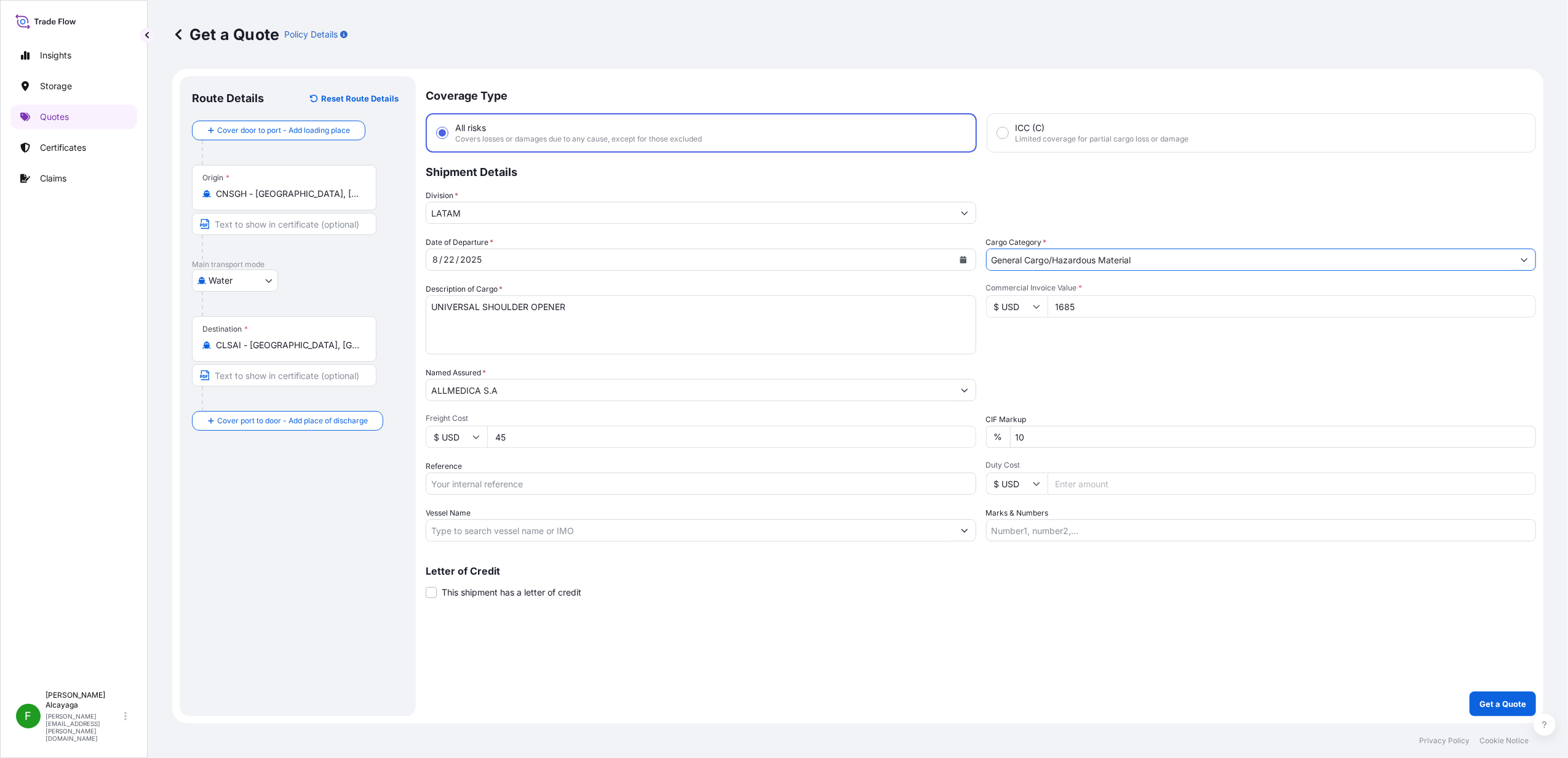
click at [1069, 538] on input "Marks & Numbers" at bounding box center [1262, 530] width 551 height 22
type input "Value of insurance USD 40.00"
drag, startPoint x: 538, startPoint y: 523, endPoint x: 535, endPoint y: 496, distance: 27.2
click at [538, 523] on input "Vessel Name" at bounding box center [690, 530] width 528 height 22
click at [534, 483] on input "Reference" at bounding box center [701, 483] width 551 height 22
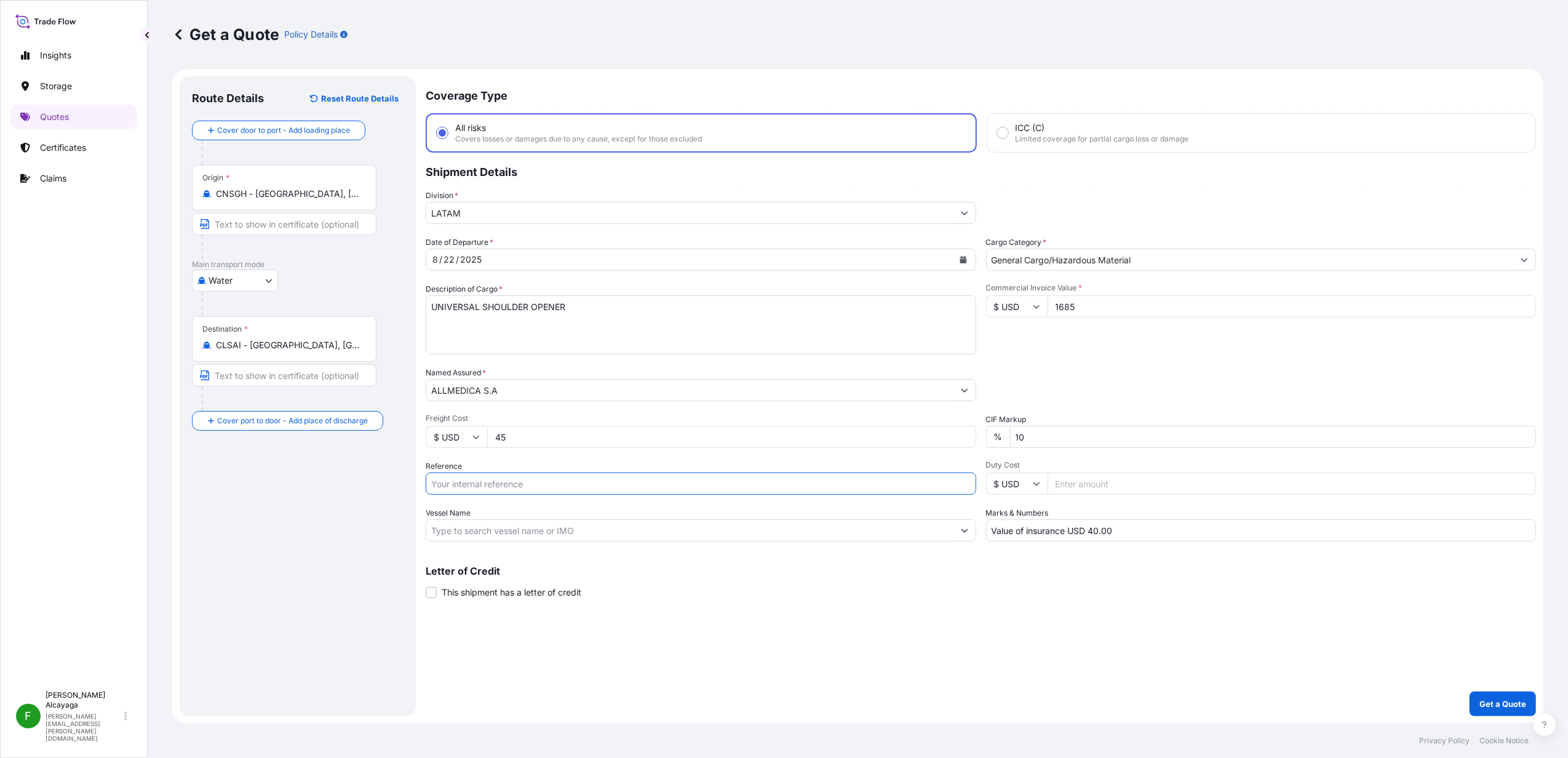
paste input "SCL-JT-LCL-001347"
type input "SCL-JT-LCL-001347"
click at [822, 586] on div "Letter of Credit This shipment has a letter of credit Letter of credit * Letter…" at bounding box center [981, 583] width 1111 height 32
click at [1478, 693] on button "Get a Quote" at bounding box center [1503, 704] width 66 height 24
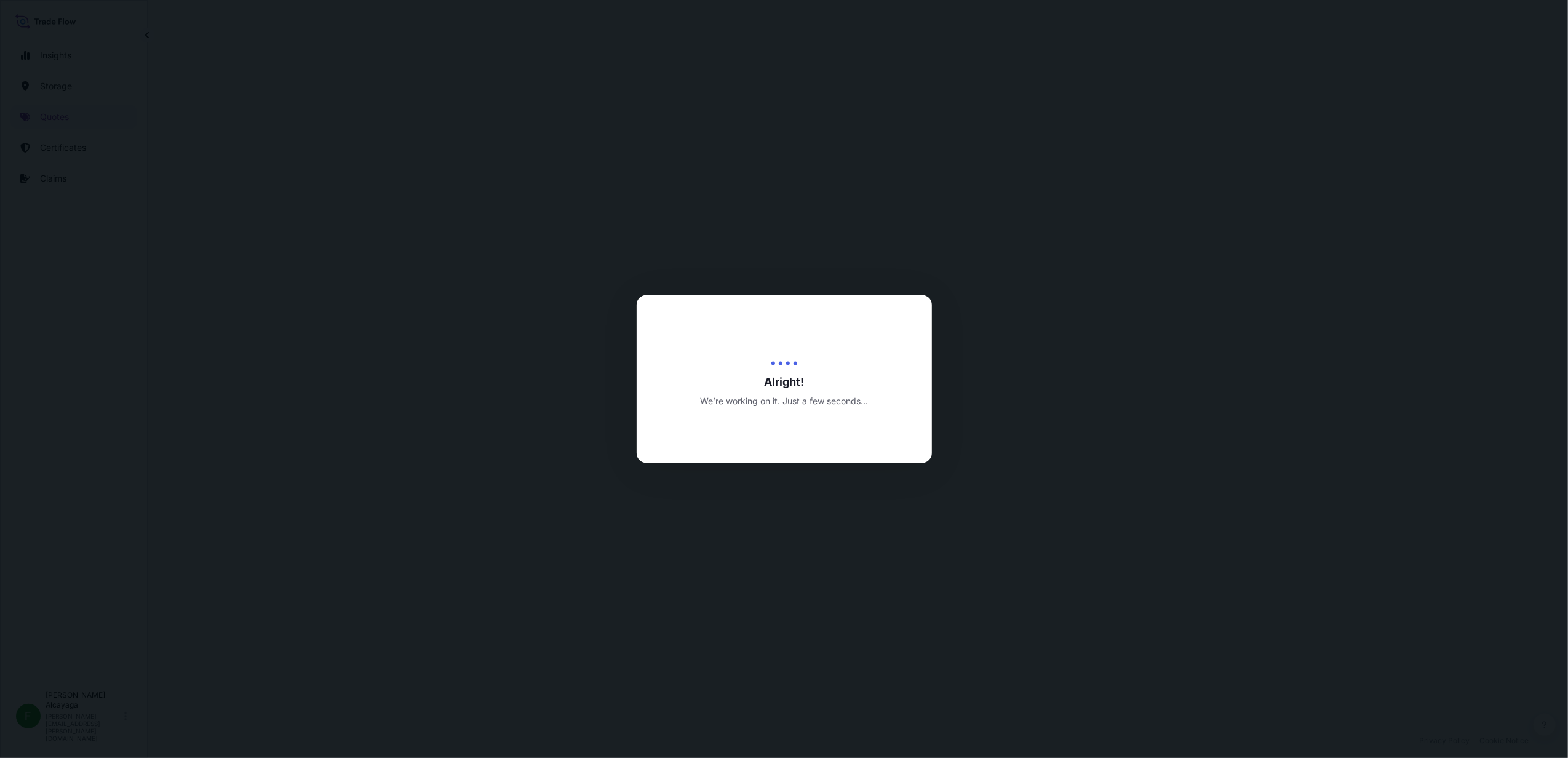
select select "Water"
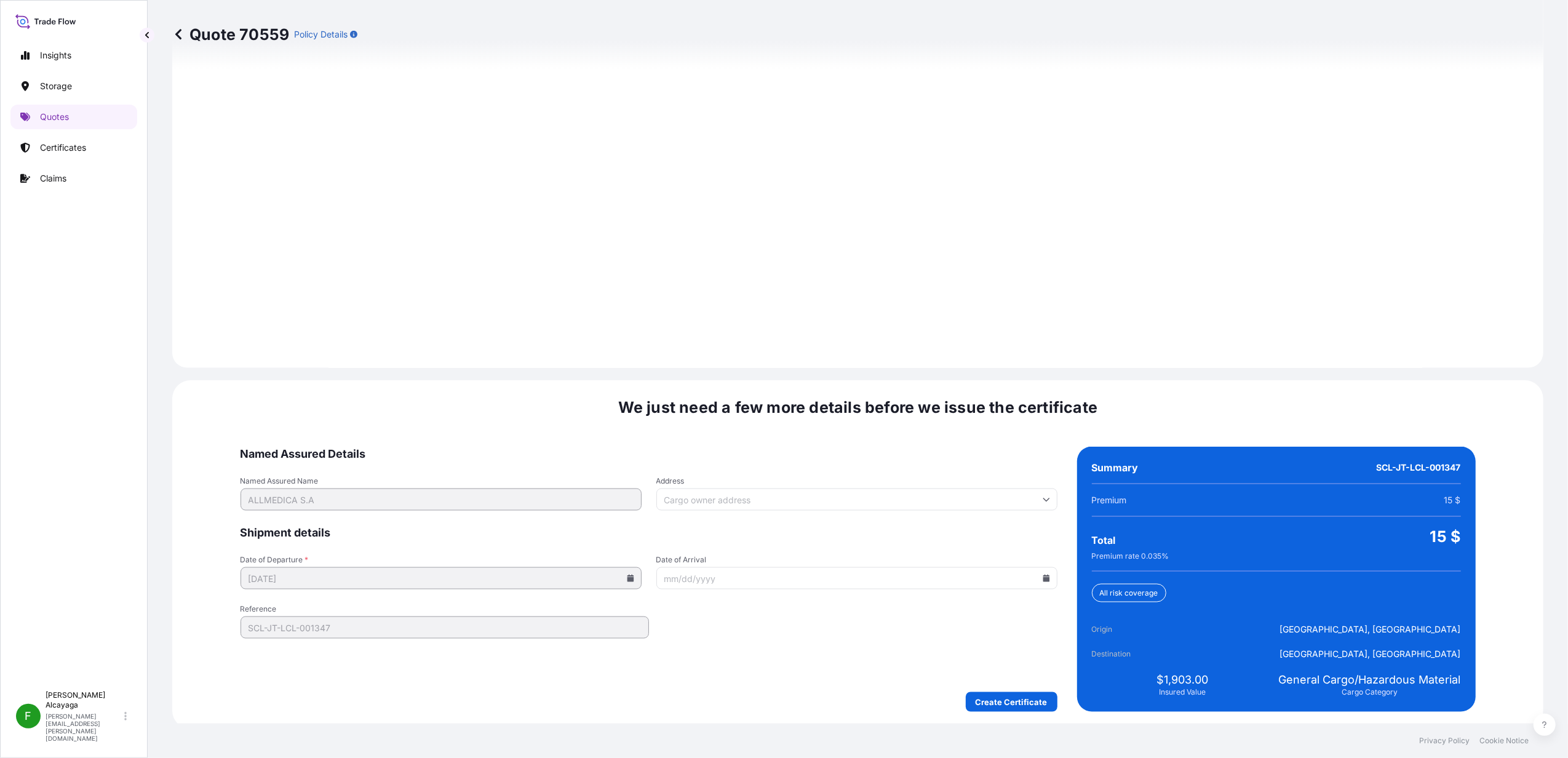
scroll to position [1576, 0]
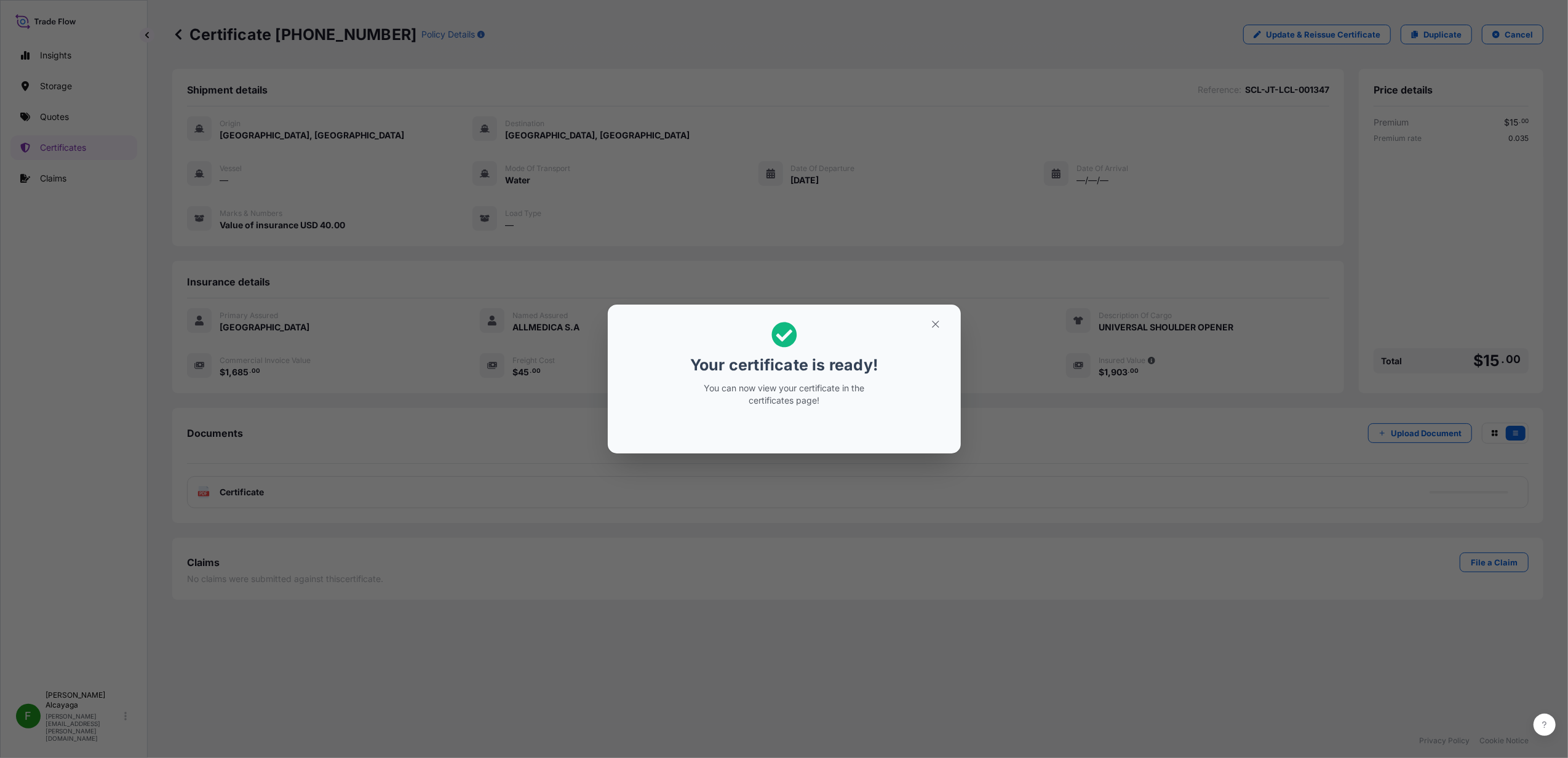
click at [1162, 502] on div "Your certificate is ready! You can now view your certificate in the certificate…" at bounding box center [784, 379] width 1568 height 758
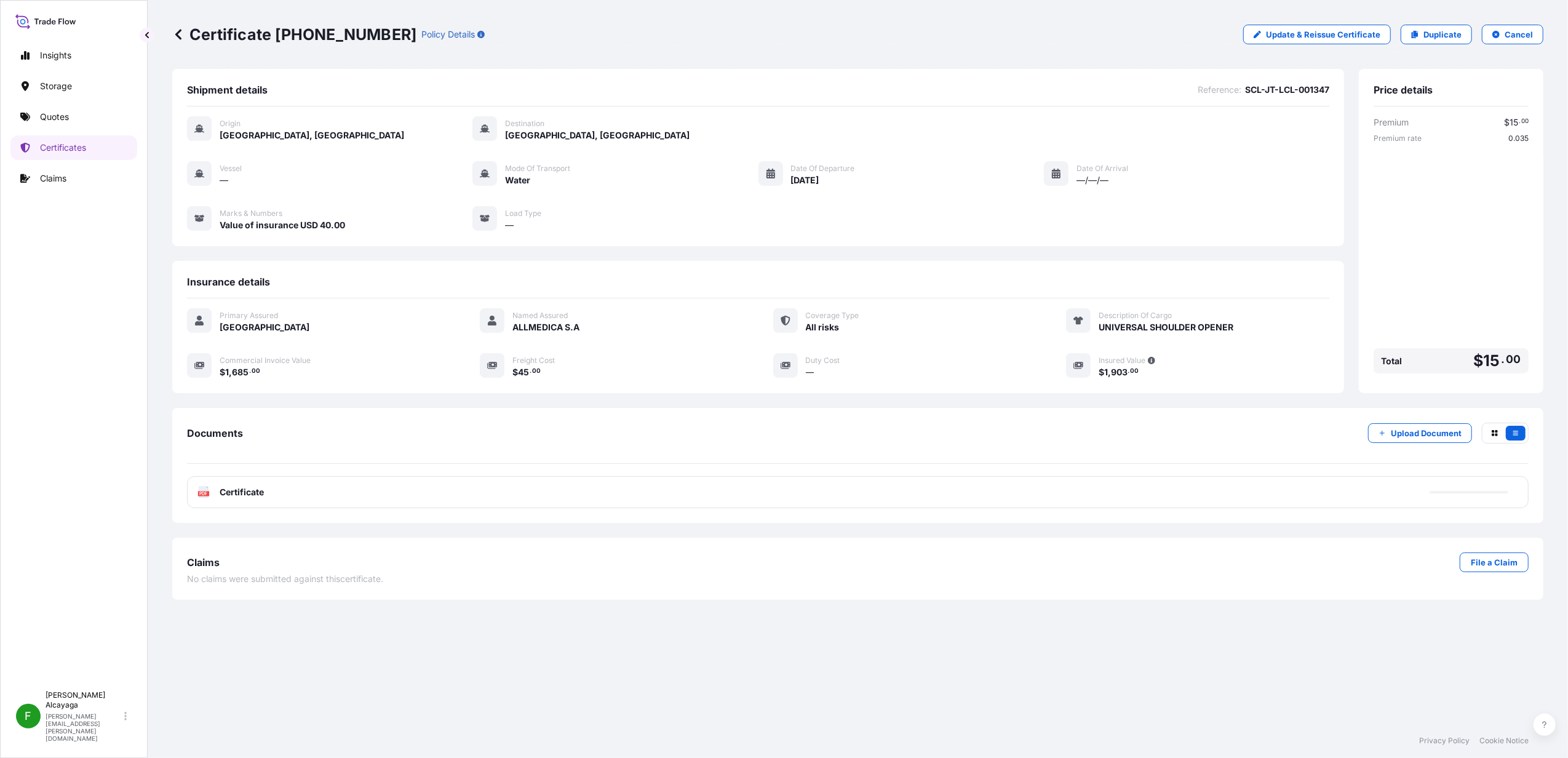
click at [804, 500] on div "PDF Certificate" at bounding box center [858, 492] width 1342 height 32
click at [267, 500] on div "PDF Certificate" at bounding box center [858, 492] width 1342 height 32
click at [239, 503] on div "PDF Certificate" at bounding box center [858, 492] width 1342 height 32
click at [272, 493] on div "PDF Certificate" at bounding box center [858, 492] width 1342 height 32
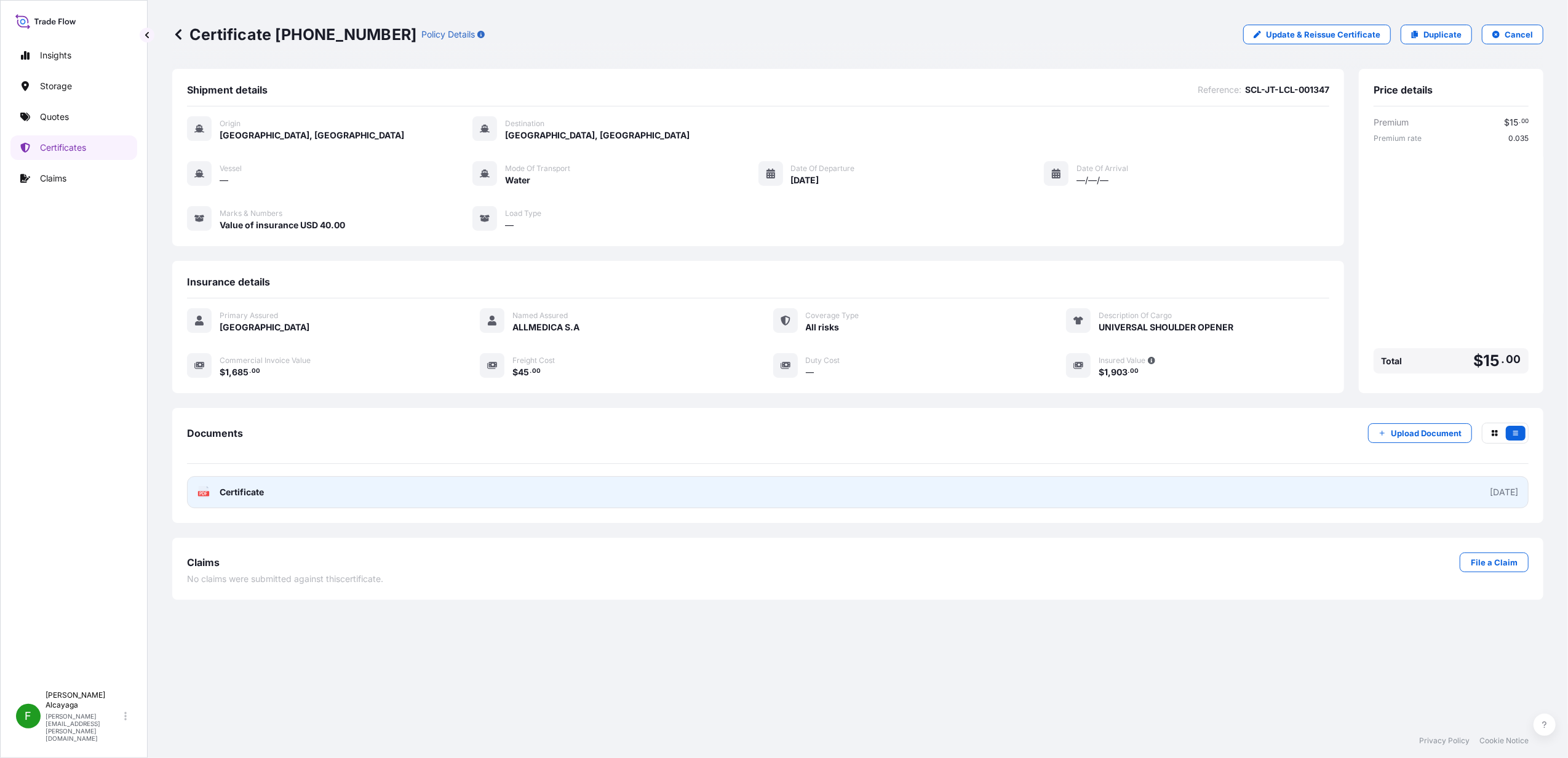
click at [695, 491] on link "PDF Certificate [DATE]" at bounding box center [858, 492] width 1342 height 32
